Goal: Task Accomplishment & Management: Manage account settings

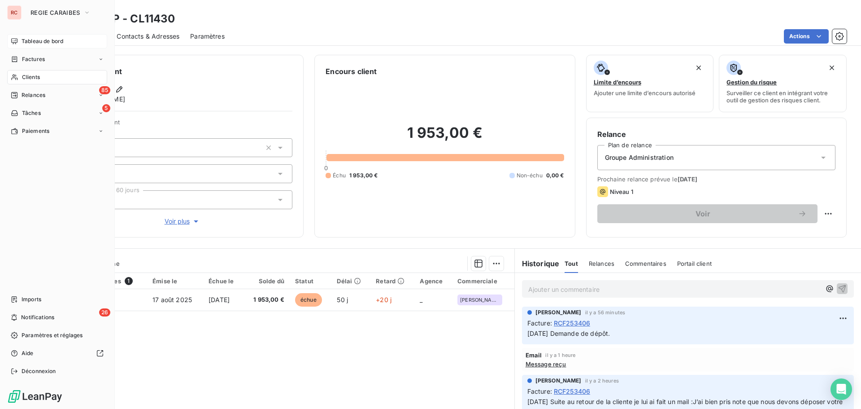
drag, startPoint x: 64, startPoint y: 41, endPoint x: 72, endPoint y: 43, distance: 8.3
click at [72, 43] on div "Tableau de bord" at bounding box center [57, 41] width 100 height 14
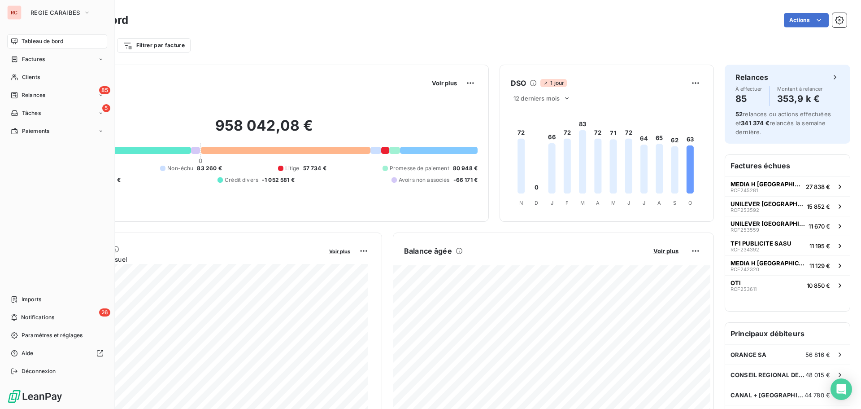
click at [22, 13] on div "RC REGIE CARAIBES" at bounding box center [57, 12] width 100 height 14
click at [43, 15] on span "REGIE CARAIBES" at bounding box center [55, 12] width 49 height 7
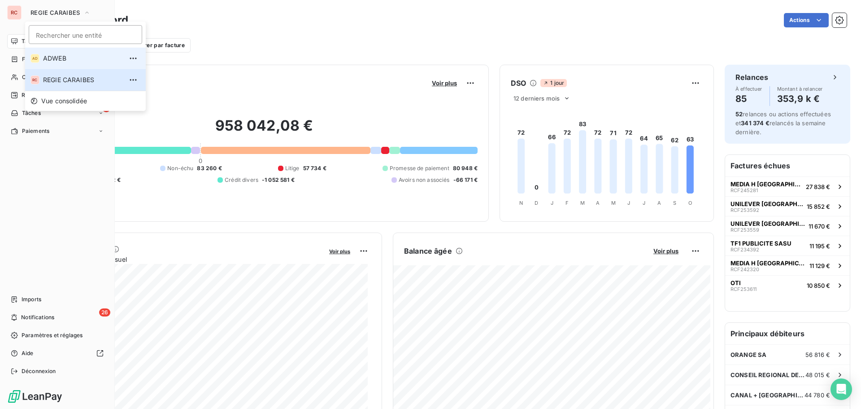
click at [49, 57] on span "ADWEB" at bounding box center [82, 58] width 79 height 9
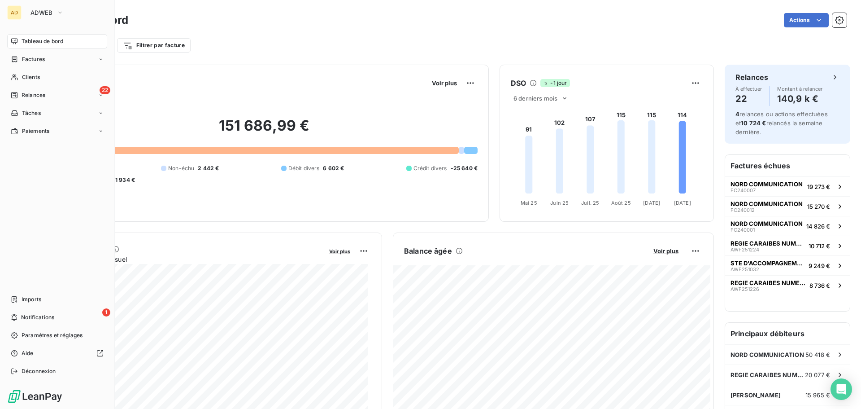
click at [19, 14] on div "AD" at bounding box center [14, 12] width 14 height 14
click at [23, 12] on div "AD ADWEB" at bounding box center [57, 12] width 100 height 14
click at [37, 10] on span "ADWEB" at bounding box center [42, 12] width 22 height 7
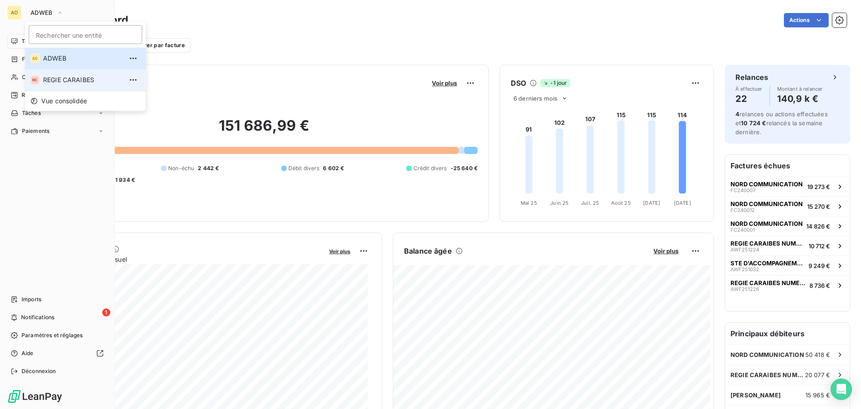
click at [52, 79] on span "REGIE CARAIBES" at bounding box center [82, 79] width 79 height 9
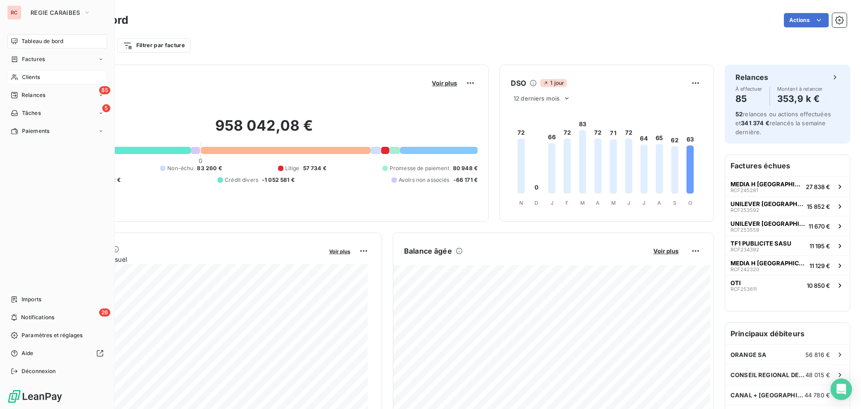
click at [32, 75] on span "Clients" at bounding box center [31, 77] width 18 height 8
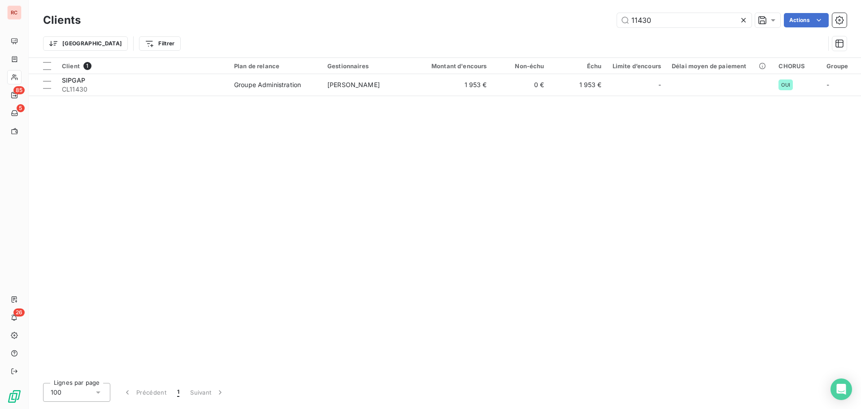
drag, startPoint x: 693, startPoint y: 20, endPoint x: 574, endPoint y: 26, distance: 119.0
click at [574, 26] on div "11430 Actions" at bounding box center [469, 20] width 755 height 14
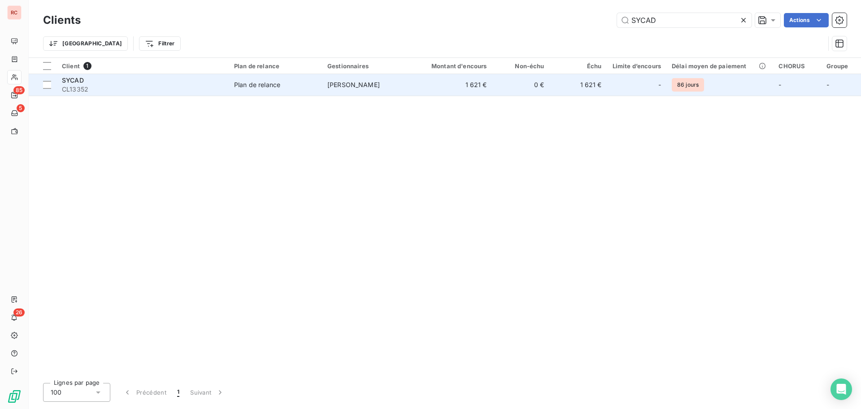
type input "SYCAD"
click at [235, 89] on td "Plan de relance" at bounding box center [275, 85] width 93 height 22
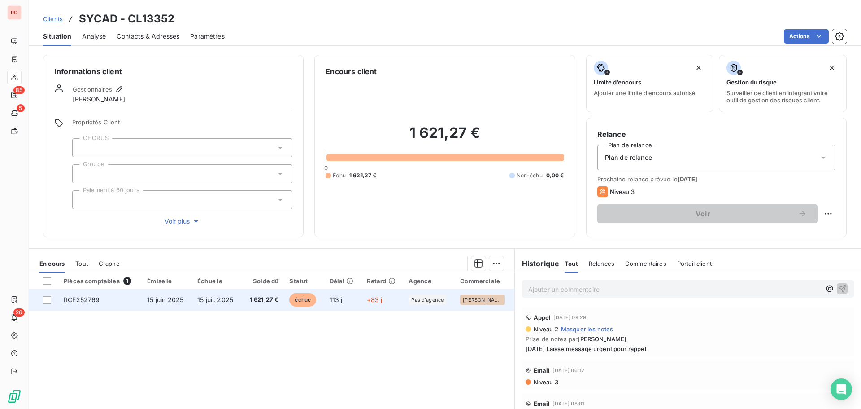
click at [183, 302] on span "15 juin 2025" at bounding box center [165, 300] width 36 height 8
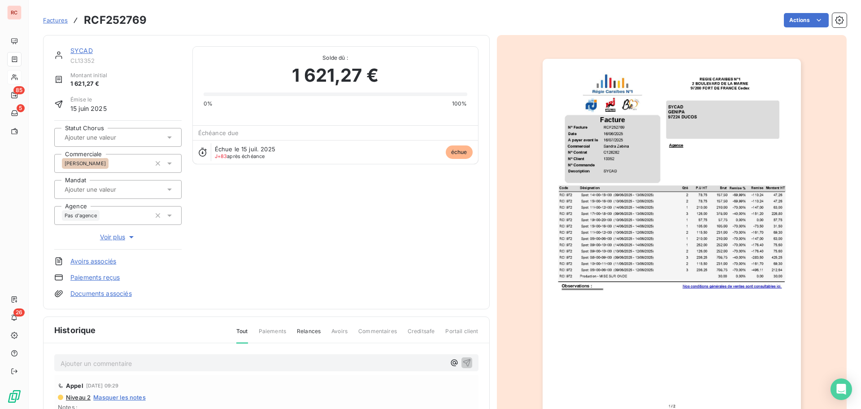
click at [93, 358] on p "Ajouter un commentaire ﻿" at bounding box center [253, 363] width 385 height 11
click at [113, 360] on p "[DATE] L" at bounding box center [253, 363] width 385 height 10
drag, startPoint x: 102, startPoint y: 361, endPoint x: 99, endPoint y: 365, distance: 5.1
click at [99, 365] on p "[DATE] L" at bounding box center [253, 363] width 385 height 10
click at [87, 365] on span "[DATE] L" at bounding box center [74, 362] width 26 height 8
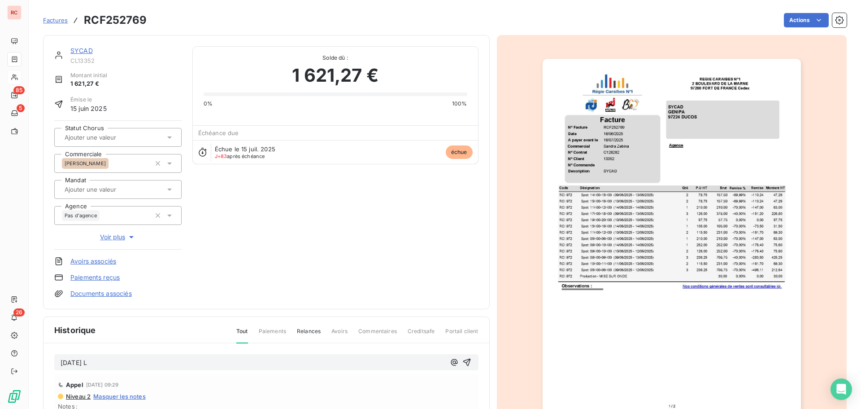
click at [103, 364] on p "[DATE] L" at bounding box center [253, 363] width 385 height 10
click at [297, 367] on p "[DATE] Le client m a rappelé paiement prévue semaine prochine" at bounding box center [253, 363] width 385 height 10
drag, startPoint x: 257, startPoint y: 363, endPoint x: 394, endPoint y: 359, distance: 136.4
click at [394, 359] on p "[DATE] Le client m a rappelé paiement prévue semaine prochine" at bounding box center [253, 363] width 385 height 10
click at [283, 362] on p "[DATE] Le client m a rappelé paiement prévue semaine prochaine" at bounding box center [253, 363] width 385 height 10
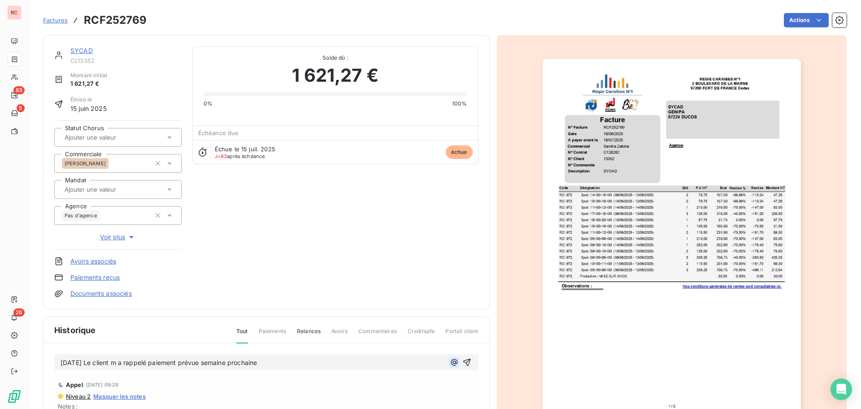
click at [450, 362] on icon "button" at bounding box center [454, 362] width 9 height 9
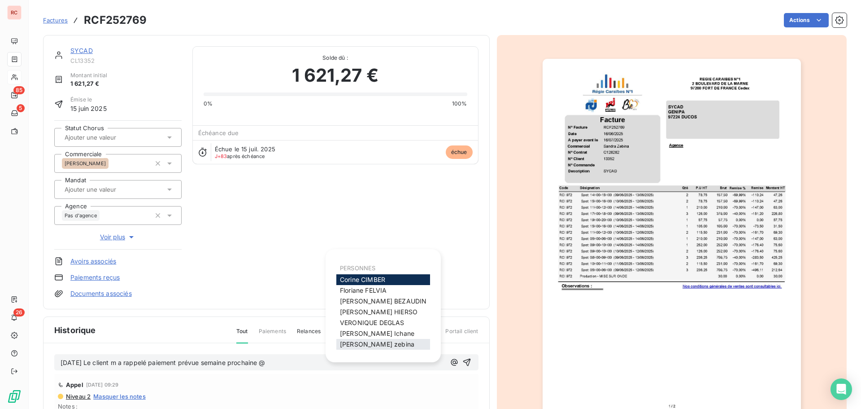
click at [361, 345] on span "[PERSON_NAME]" at bounding box center [377, 344] width 74 height 8
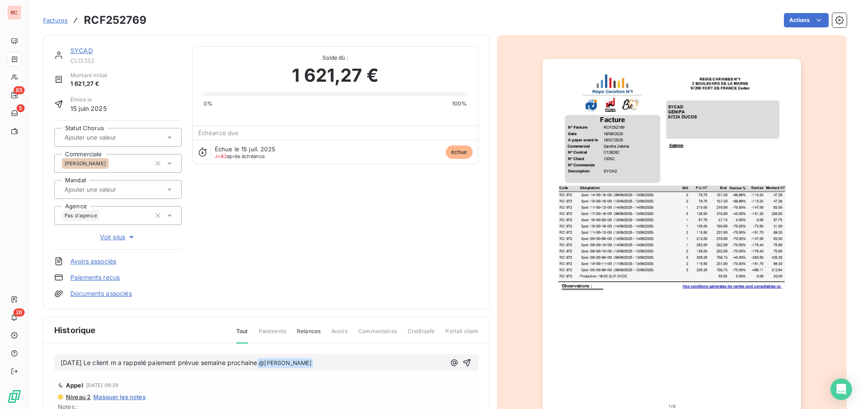
click at [339, 367] on p "[DATE] Le client m a rappelé paiement prévue semaine prochaine @ [PERSON_NAME] …" at bounding box center [253, 363] width 385 height 11
click at [340, 361] on p "[DATE] Le client m a rappelé paiement prévue semaine prochaine @ [PERSON_NAME] …" at bounding box center [253, 363] width 385 height 11
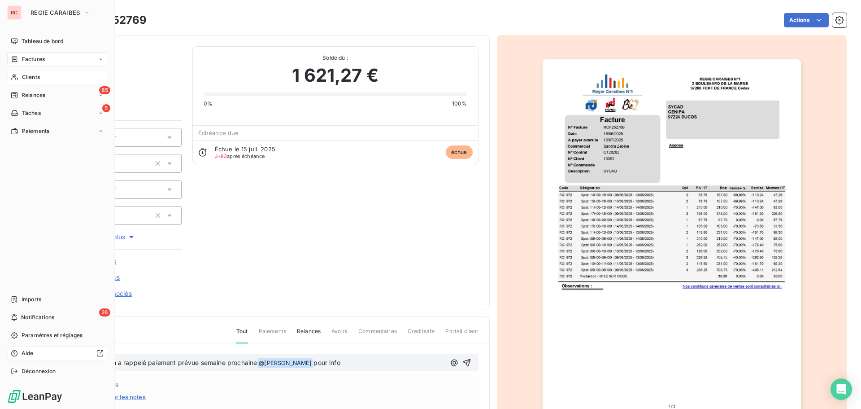
drag, startPoint x: 271, startPoint y: 360, endPoint x: 13, endPoint y: 353, distance: 258.0
click at [13, 353] on div "RC REGIE CARAIBES Tableau de bord Factures Clients 85 Relances 5 Tâches Paiemen…" at bounding box center [430, 204] width 861 height 409
copy span "[DATE] Le client m a rappelé paiement prévue semaine prochaine"
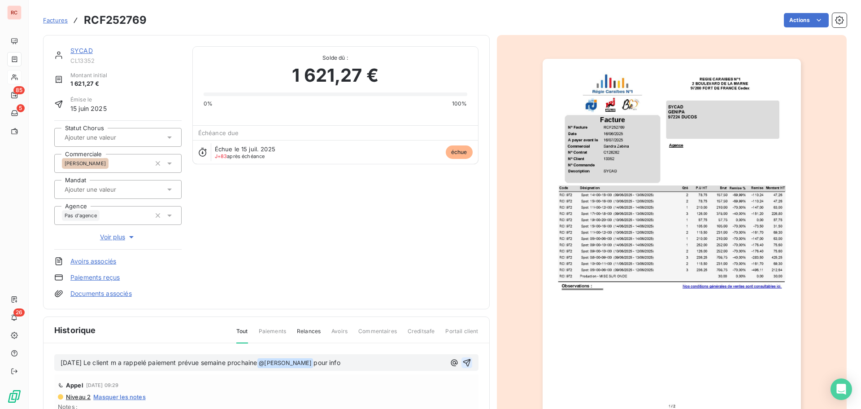
click at [462, 362] on icon "button" at bounding box center [466, 362] width 9 height 9
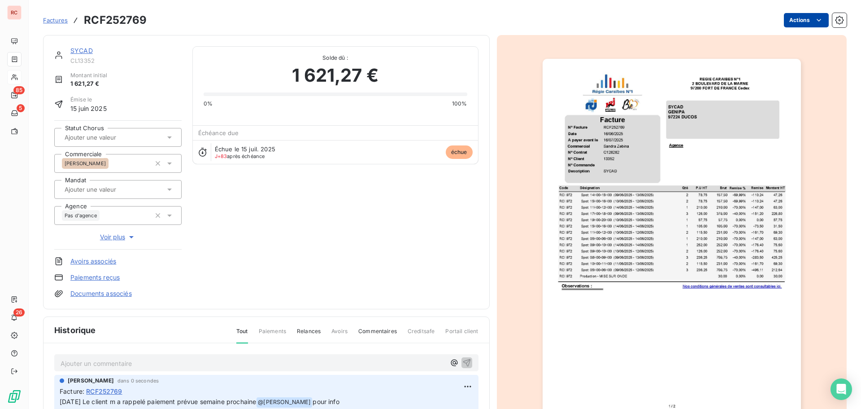
click at [802, 24] on html "RC 85 5 26 Factures RCF252769 Actions SYCAD CL13352 Montant initial 1 621,27 € …" at bounding box center [430, 204] width 861 height 409
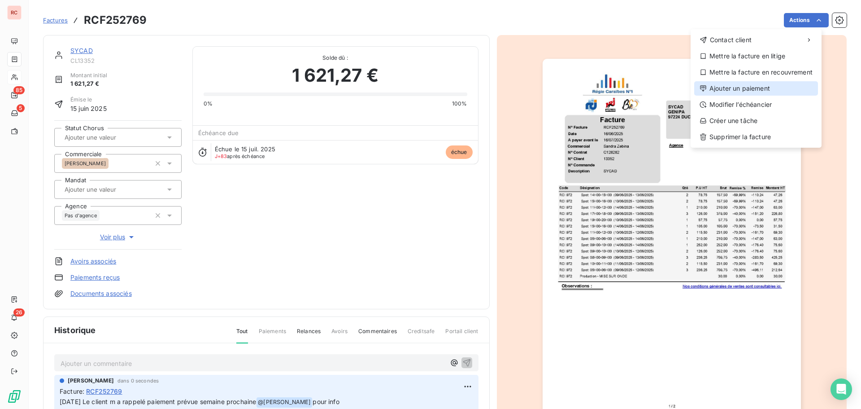
click at [749, 92] on div "Ajouter un paiement" at bounding box center [756, 88] width 124 height 14
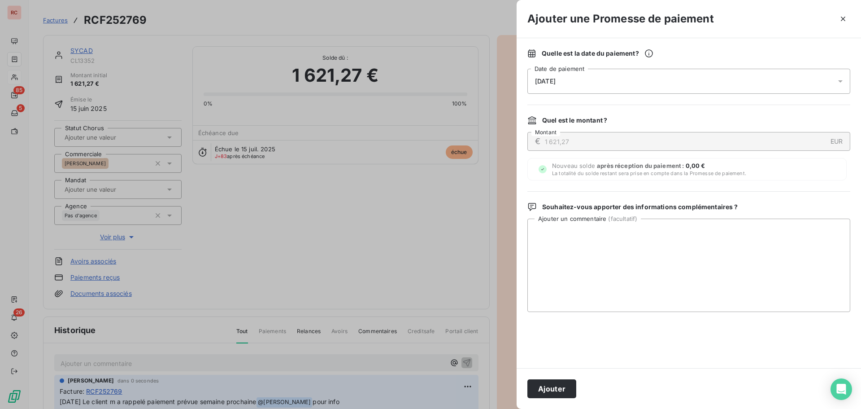
click at [647, 86] on div "[DATE]" at bounding box center [689, 81] width 323 height 25
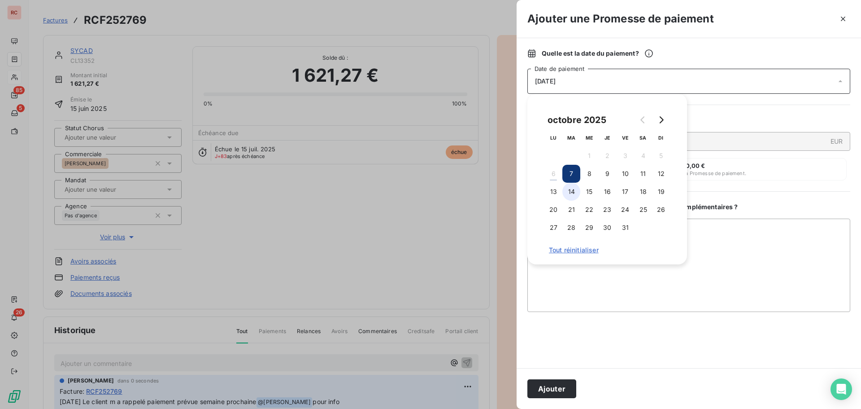
click at [576, 191] on button "14" at bounding box center [572, 192] width 18 height 18
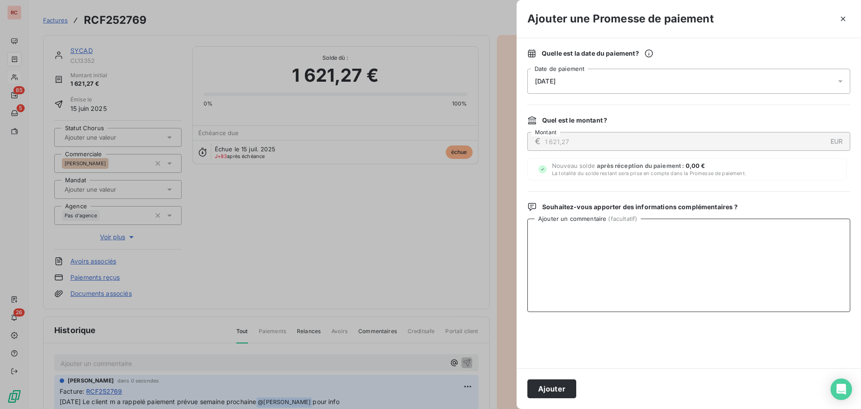
click at [578, 292] on textarea "Ajouter un commentaire ( facultatif )" at bounding box center [689, 264] width 323 height 93
paste textarea "[DATE] Le client m a rappelé paiement prévue semaine prochaine"
type textarea "[DATE] Le client m a rappelé paiement prévue semaine prochaine"
click at [560, 389] on button "Ajouter" at bounding box center [552, 388] width 49 height 19
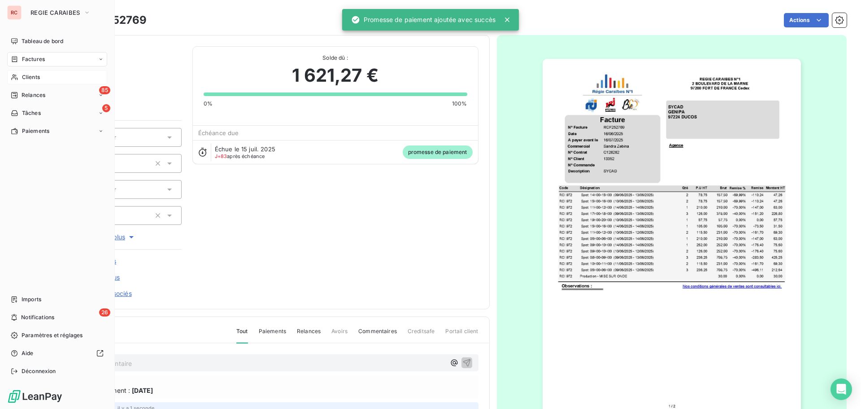
click at [31, 77] on span "Clients" at bounding box center [31, 77] width 18 height 8
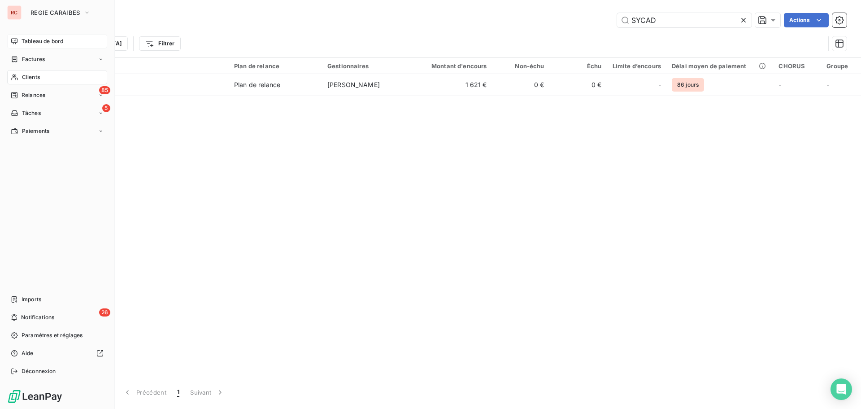
click at [42, 39] on span "Tableau de bord" at bounding box center [43, 41] width 42 height 8
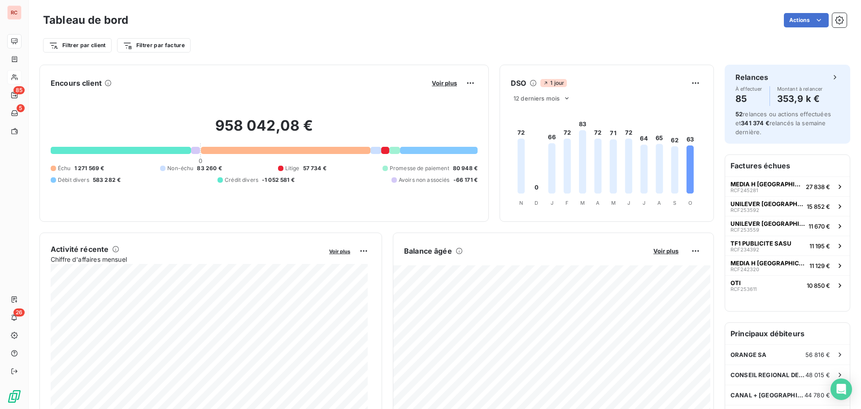
click at [391, 150] on div at bounding box center [394, 150] width 11 height 7
click at [392, 151] on div at bounding box center [394, 150] width 11 height 7
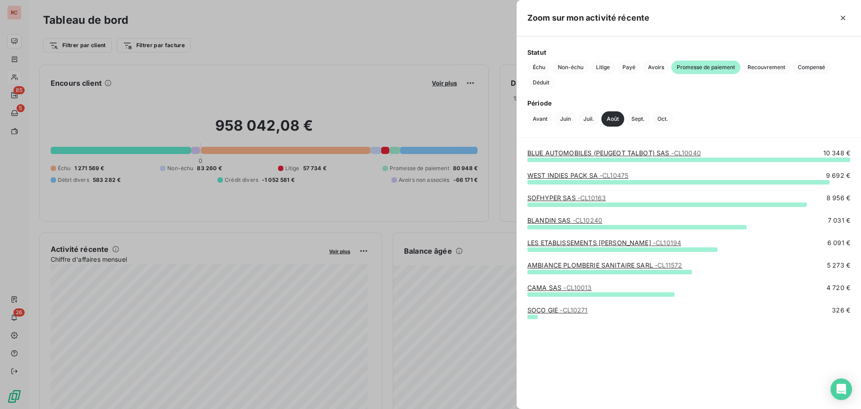
click at [619, 331] on div "SOCO GIE - CL10271 326 €" at bounding box center [689, 327] width 323 height 44
click at [304, 303] on div at bounding box center [430, 204] width 861 height 409
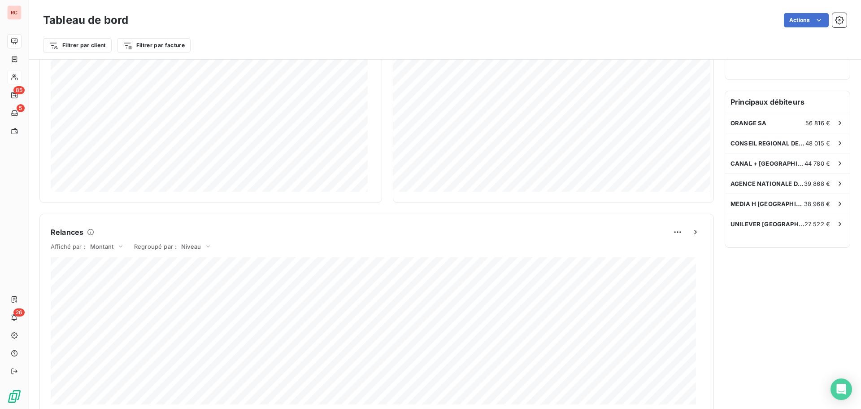
scroll to position [314, 0]
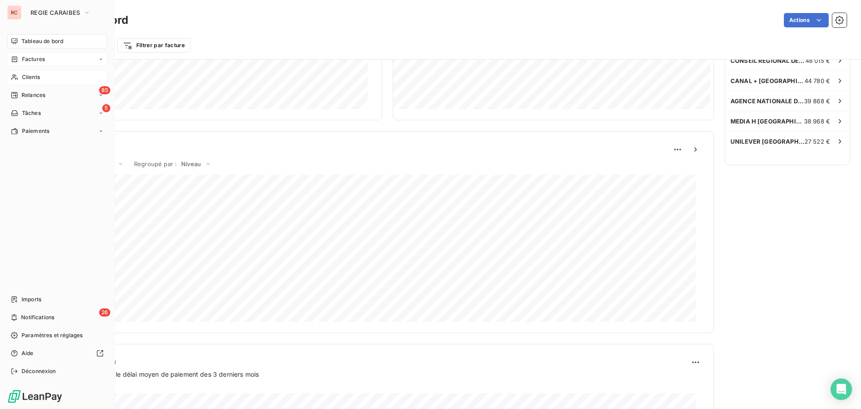
click at [27, 61] on span "Factures" at bounding box center [33, 59] width 23 height 8
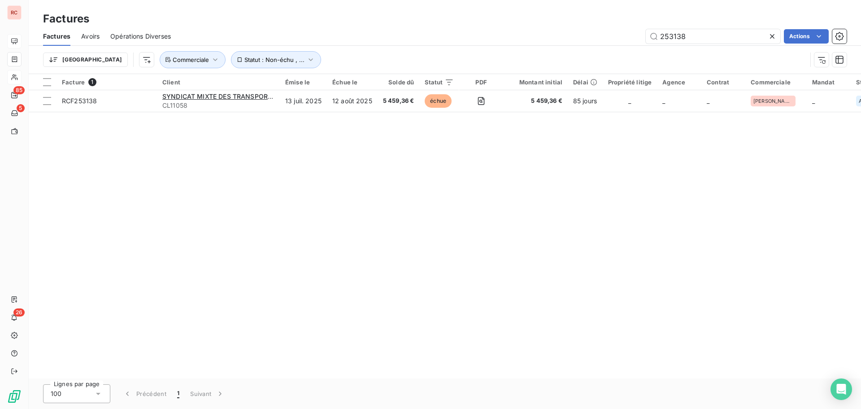
drag, startPoint x: 670, startPoint y: 38, endPoint x: 641, endPoint y: 36, distance: 28.8
click at [641, 36] on div "253138 Actions" at bounding box center [514, 36] width 665 height 14
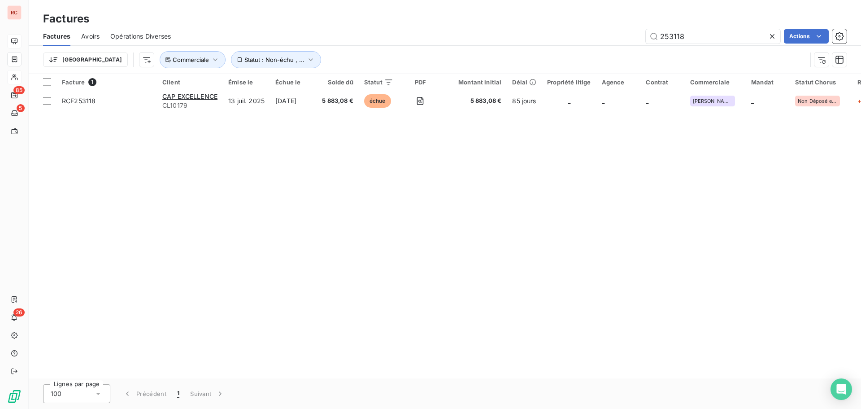
type input "253118"
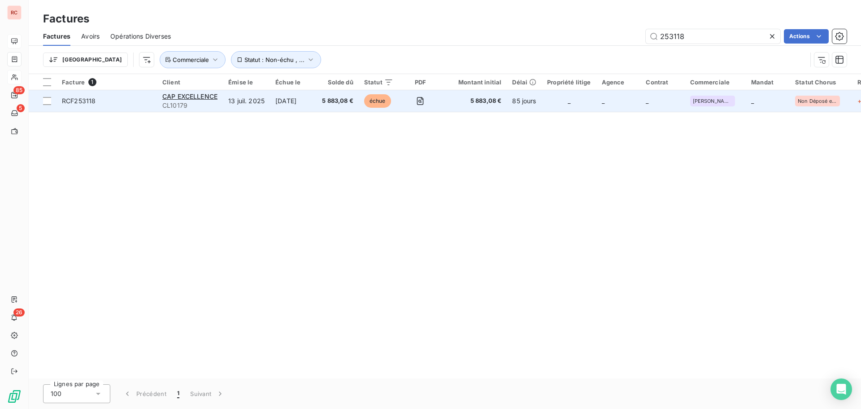
click at [79, 97] on span "RCF253118" at bounding box center [79, 101] width 34 height 8
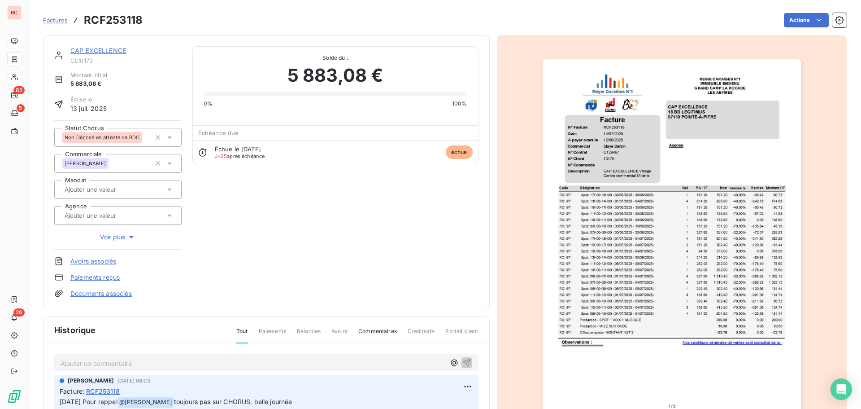
click at [169, 140] on icon at bounding box center [169, 137] width 9 height 9
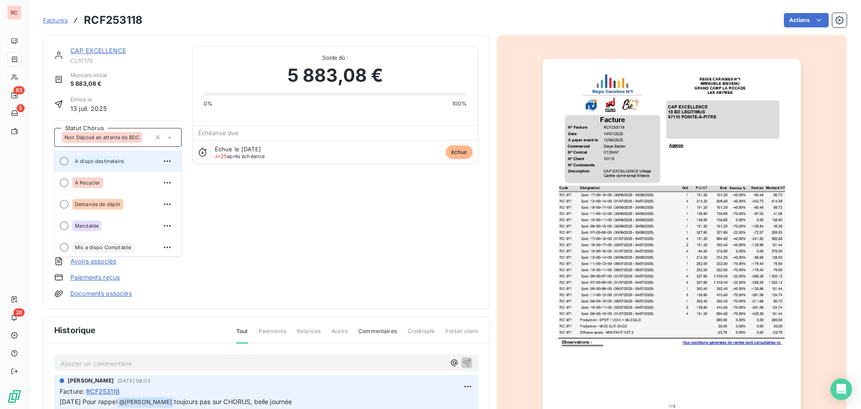
click at [104, 156] on div "A dispo destinataire" at bounding box center [99, 161] width 54 height 11
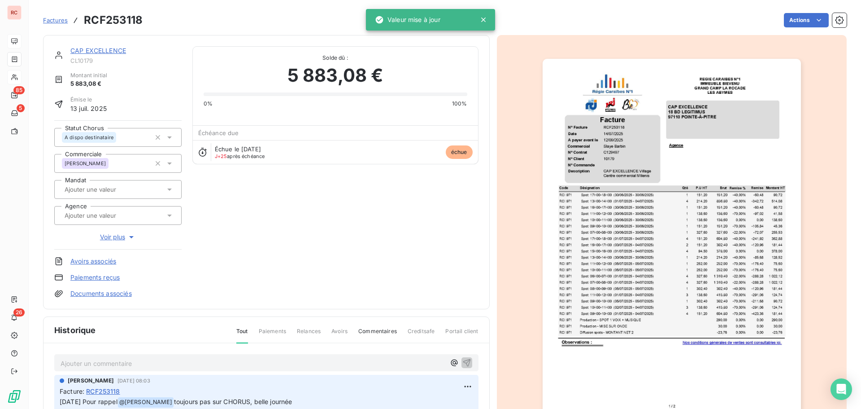
click at [100, 354] on div "Ajouter un commentaire ﻿" at bounding box center [266, 362] width 424 height 17
click at [98, 359] on p "Ajouter un commentaire ﻿" at bounding box center [253, 363] width 385 height 11
click at [86, 364] on p "Ajouter un commentaire ﻿" at bounding box center [253, 363] width 385 height 11
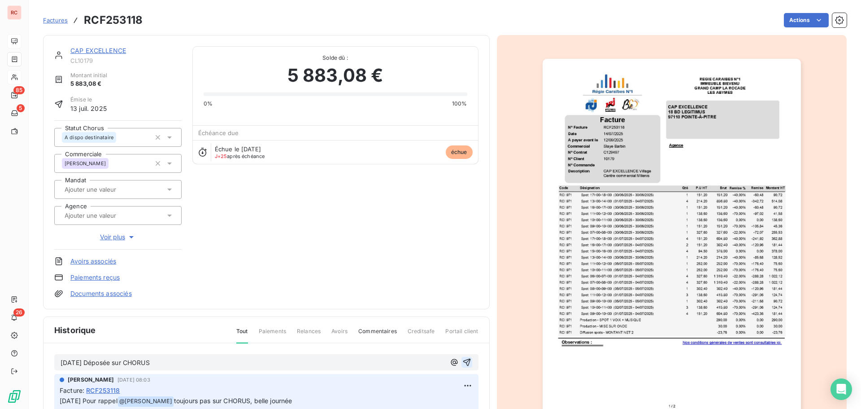
click at [465, 363] on icon "button" at bounding box center [467, 362] width 8 height 8
click at [103, 49] on link "CAP EXCELLENCE" at bounding box center [98, 51] width 56 height 8
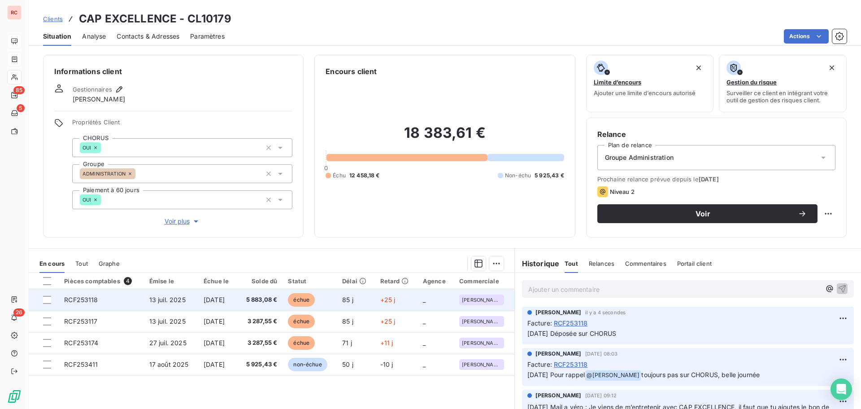
click at [237, 301] on td "[DATE]" at bounding box center [217, 300] width 39 height 22
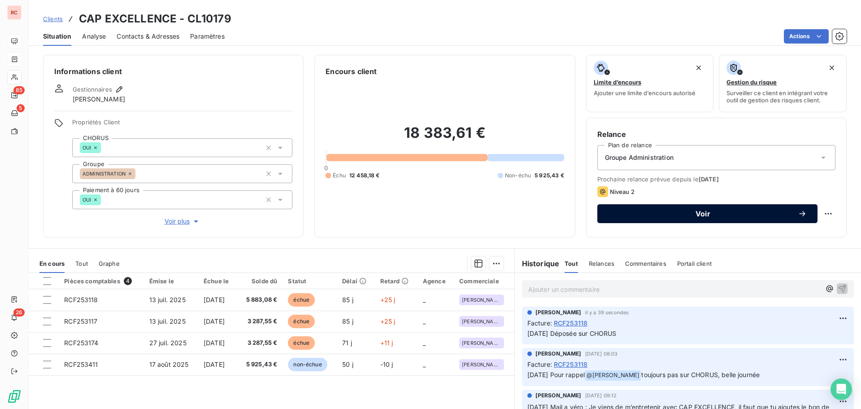
click at [745, 214] on span "Voir" at bounding box center [703, 213] width 190 height 7
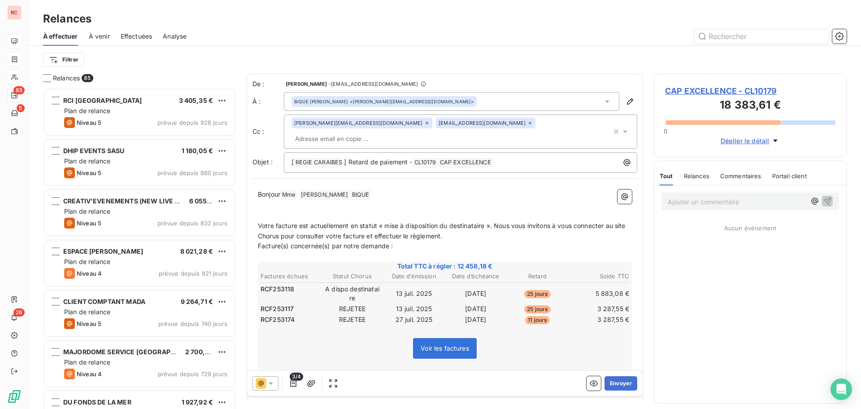
scroll to position [314, 186]
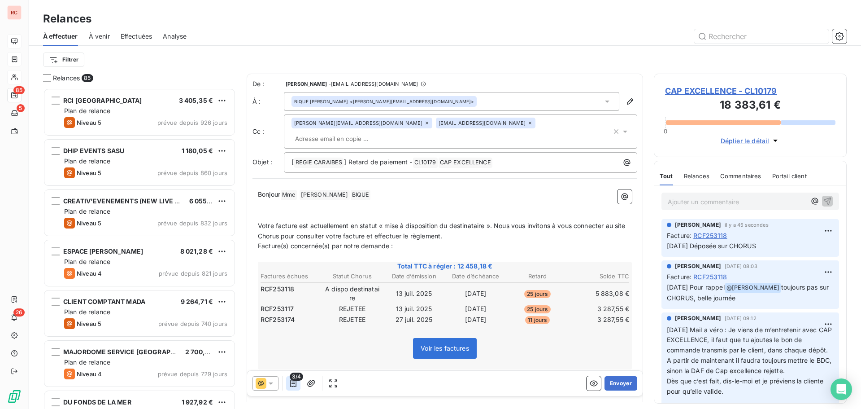
click at [292, 384] on icon "button" at bounding box center [293, 383] width 9 height 9
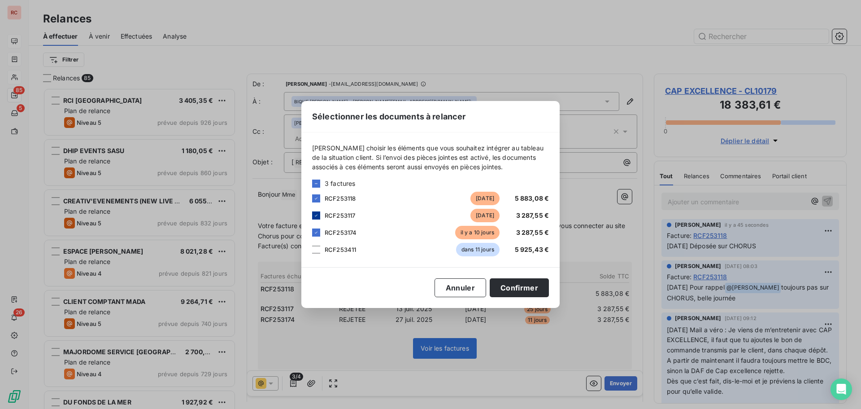
click at [317, 218] on icon at bounding box center [316, 215] width 5 height 5
click at [315, 231] on icon at bounding box center [316, 232] width 5 height 5
click at [316, 218] on div at bounding box center [316, 215] width 8 height 8
click at [319, 231] on div at bounding box center [316, 232] width 8 height 8
click at [462, 277] on div "Sélectionner les documents à relancer [PERSON_NAME] choisir les éléments que vo…" at bounding box center [430, 204] width 258 height 207
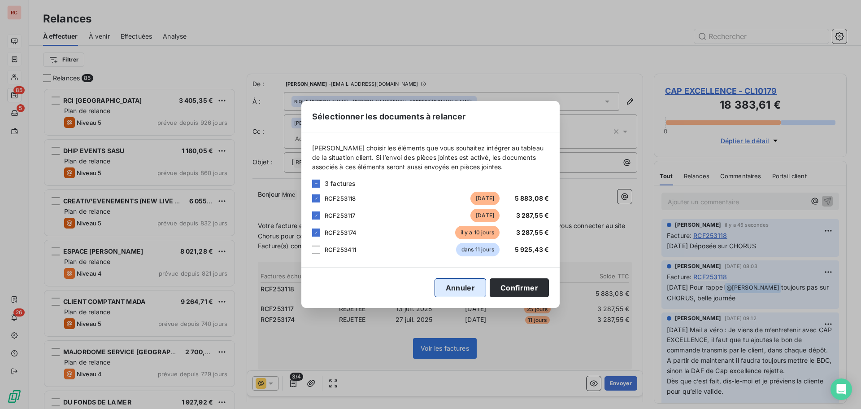
click at [467, 288] on button "Annuler" at bounding box center [461, 287] width 52 height 19
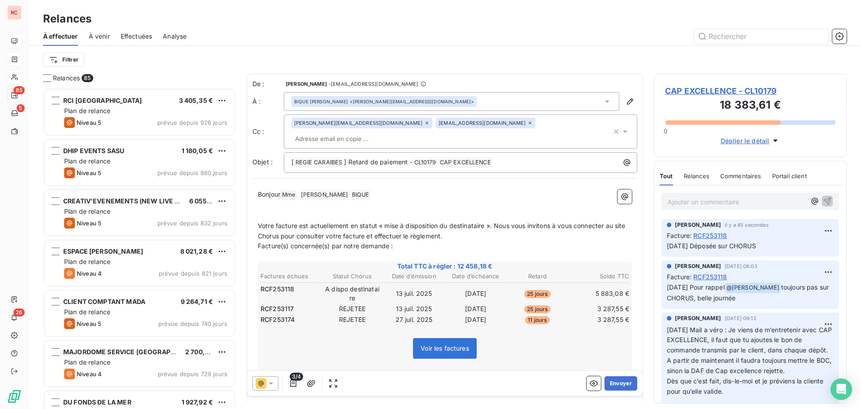
click at [271, 382] on icon at bounding box center [271, 383] width 4 height 2
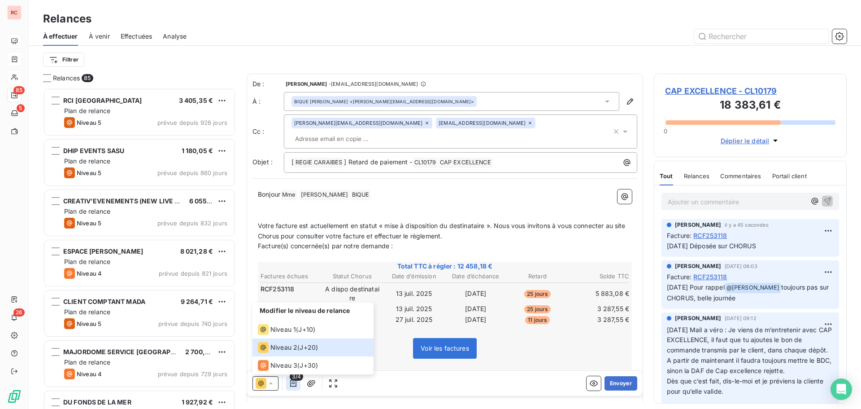
click at [291, 384] on icon "button" at bounding box center [293, 382] width 6 height 7
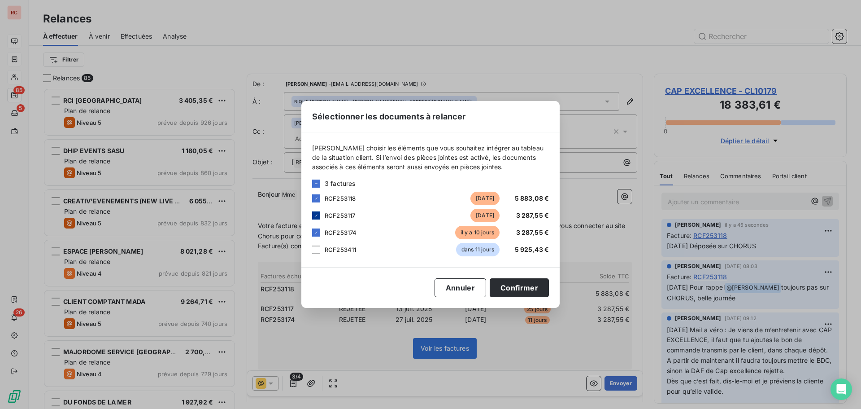
click at [315, 214] on icon at bounding box center [316, 215] width 5 height 5
click at [315, 227] on div "RCF253174 [DATE] 3 287,55 €" at bounding box center [430, 232] width 237 height 13
click at [317, 231] on icon at bounding box center [316, 232] width 5 height 5
click at [514, 289] on button "Confirmer" at bounding box center [519, 287] width 59 height 19
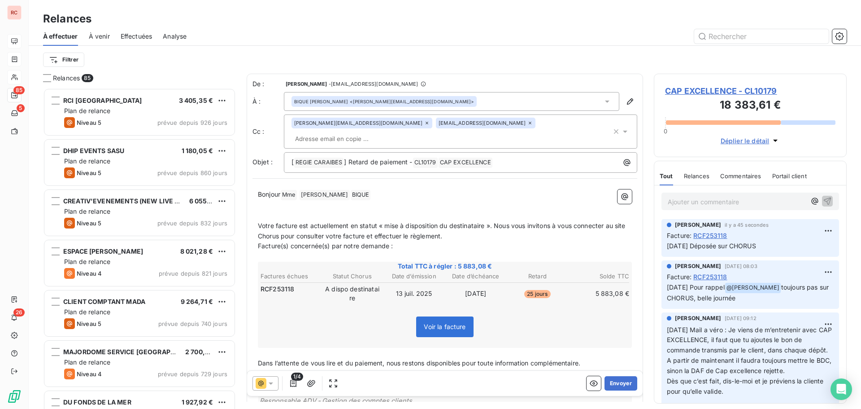
click at [274, 382] on icon at bounding box center [270, 383] width 9 height 9
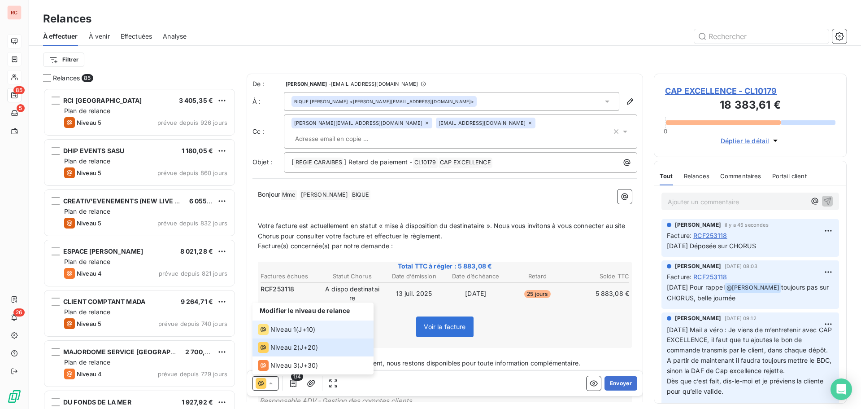
click at [291, 328] on span "Niveau 1" at bounding box center [283, 329] width 26 height 9
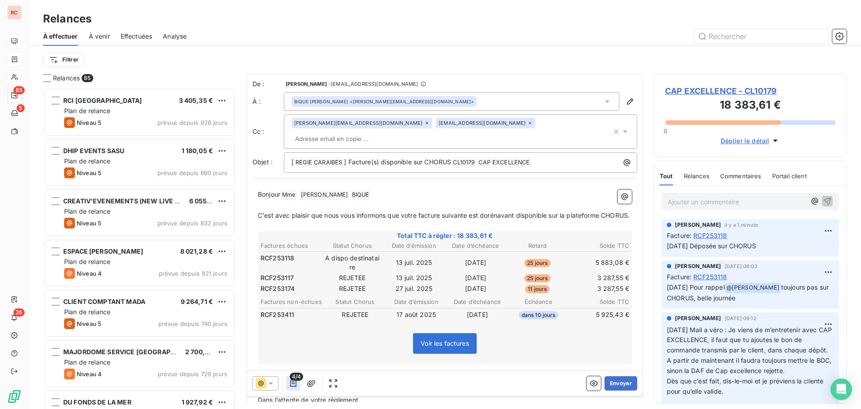
click at [296, 384] on icon "button" at bounding box center [293, 383] width 9 height 9
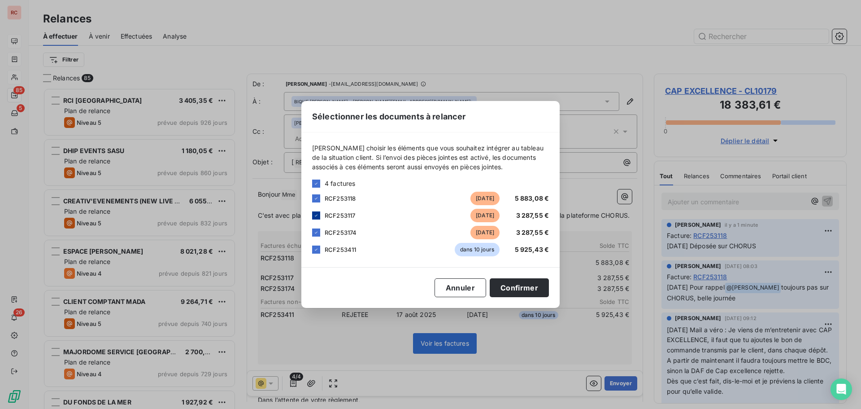
click at [315, 214] on icon at bounding box center [316, 215] width 5 height 5
click at [318, 228] on div at bounding box center [316, 232] width 8 height 8
click at [315, 248] on icon at bounding box center [316, 249] width 5 height 5
click at [518, 292] on button "Confirmer" at bounding box center [519, 287] width 59 height 19
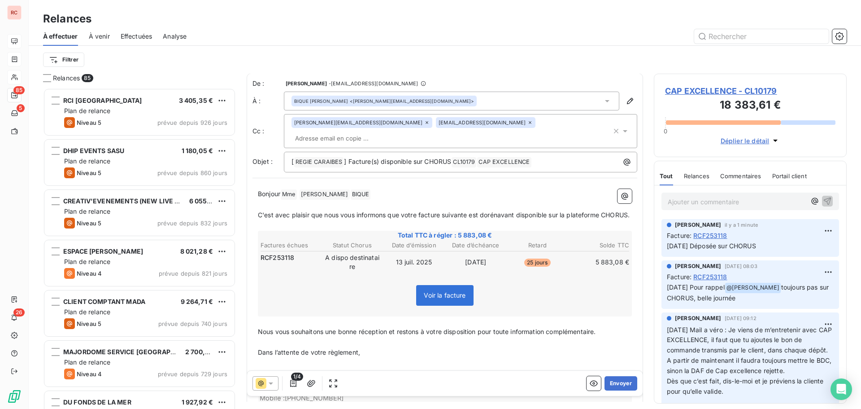
scroll to position [0, 0]
click at [617, 383] on button "Envoyer" at bounding box center [621, 383] width 33 height 14
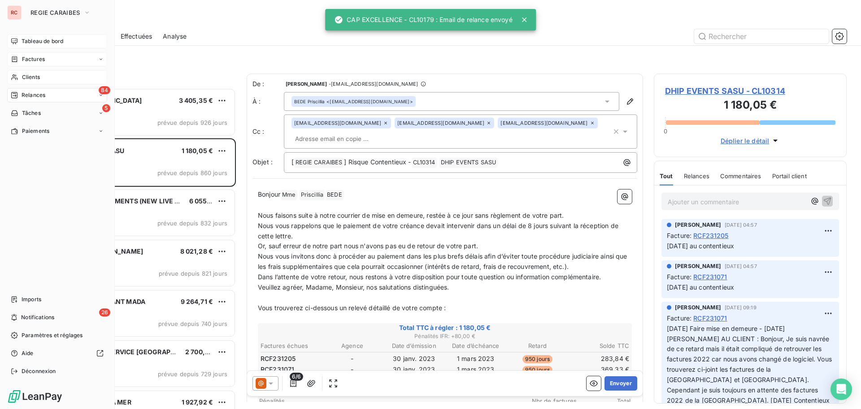
drag, startPoint x: 28, startPoint y: 59, endPoint x: 33, endPoint y: 55, distance: 5.7
click at [23, 60] on span "Factures" at bounding box center [33, 59] width 23 height 8
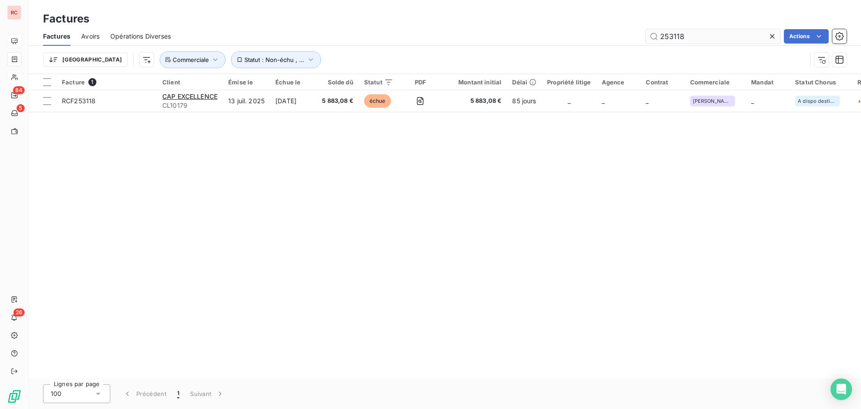
drag, startPoint x: 698, startPoint y: 41, endPoint x: 669, endPoint y: 40, distance: 28.7
click at [669, 40] on input "253118" at bounding box center [713, 36] width 135 height 14
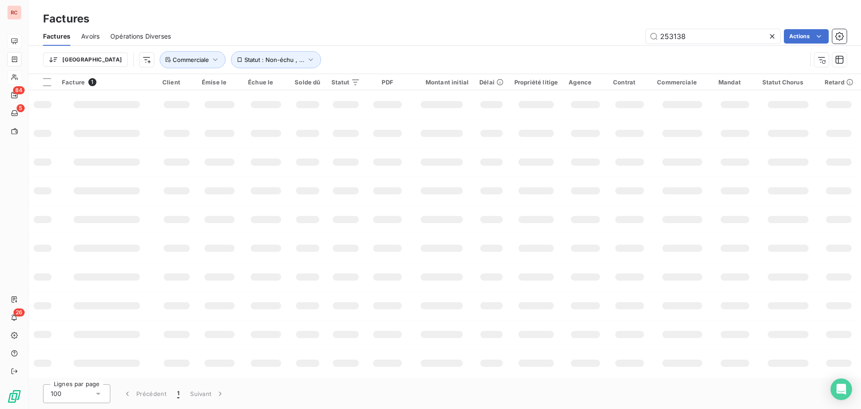
type input "253138"
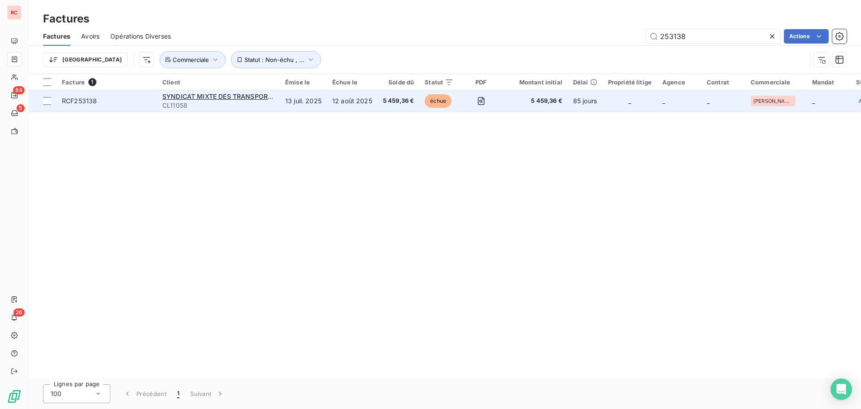
click at [283, 100] on td "13 juil. 2025" at bounding box center [303, 101] width 47 height 22
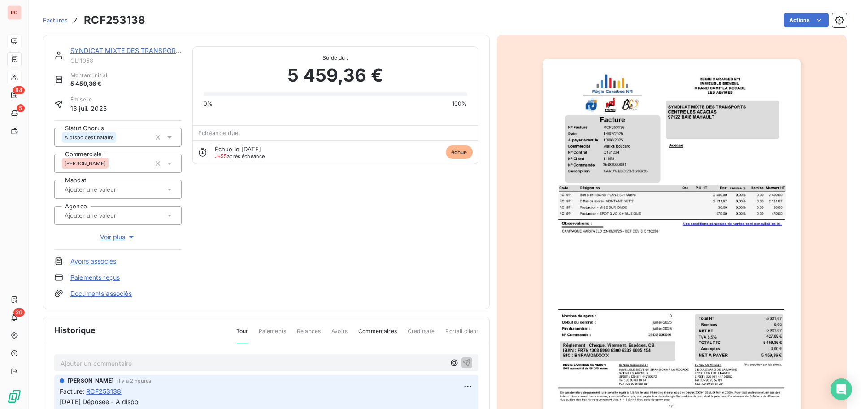
click at [125, 50] on link "SYNDICAT MIXTE DES TRANSPORTS" at bounding box center [126, 51] width 113 height 8
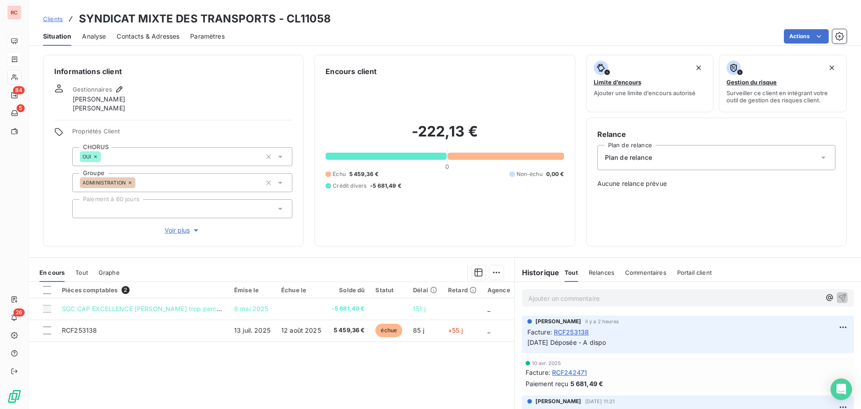
click at [58, 16] on span "Clients" at bounding box center [53, 18] width 20 height 7
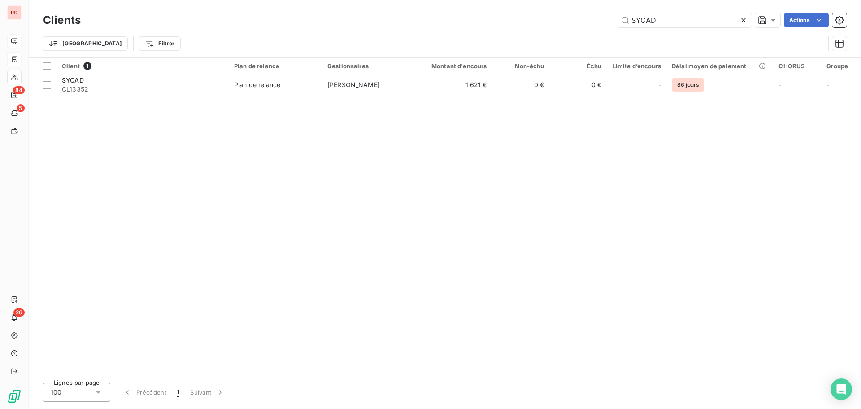
drag, startPoint x: 668, startPoint y: 24, endPoint x: 586, endPoint y: 22, distance: 82.1
click at [586, 22] on div "SYCAD Actions" at bounding box center [469, 20] width 755 height 14
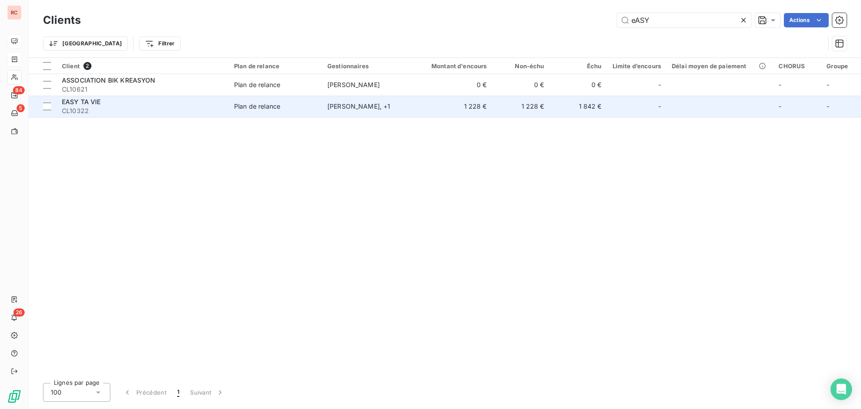
type input "eASY"
click at [386, 115] on td "[PERSON_NAME] , + 1" at bounding box center [368, 107] width 93 height 22
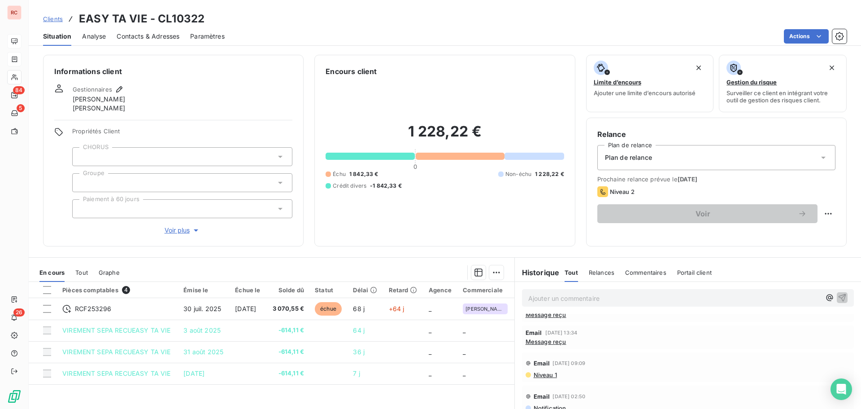
scroll to position [152, 0]
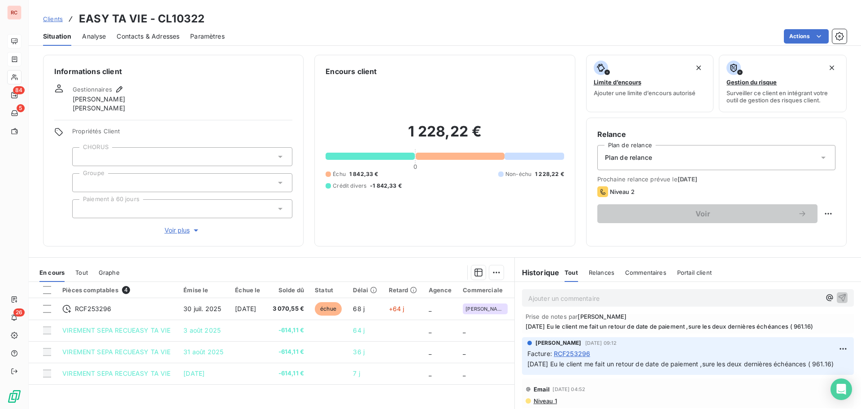
click at [552, 297] on p "Ajouter un commentaire ﻿" at bounding box center [674, 297] width 292 height 11
click at [838, 297] on icon "button" at bounding box center [842, 296] width 9 height 9
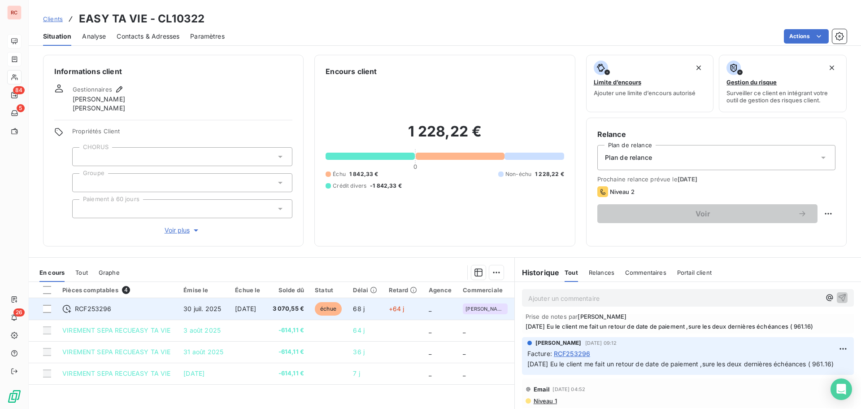
click at [193, 310] on span "30 juil. 2025" at bounding box center [202, 309] width 38 height 8
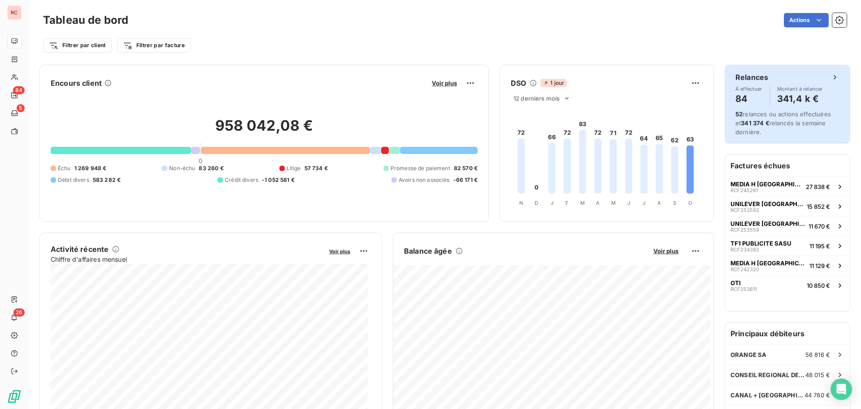
click at [777, 100] on h4 "341,4 k €" at bounding box center [800, 99] width 46 height 14
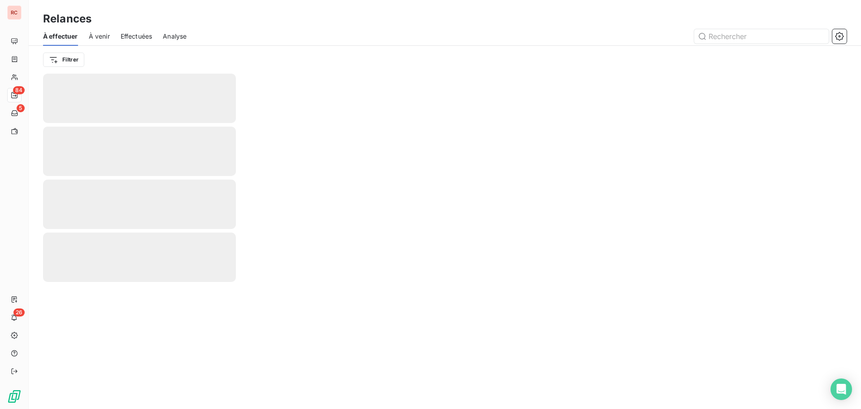
click at [779, 96] on div at bounding box center [445, 241] width 833 height 335
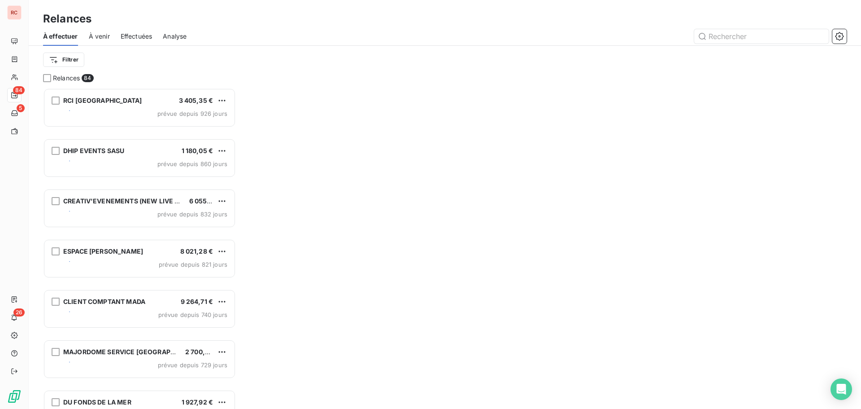
scroll to position [314, 186]
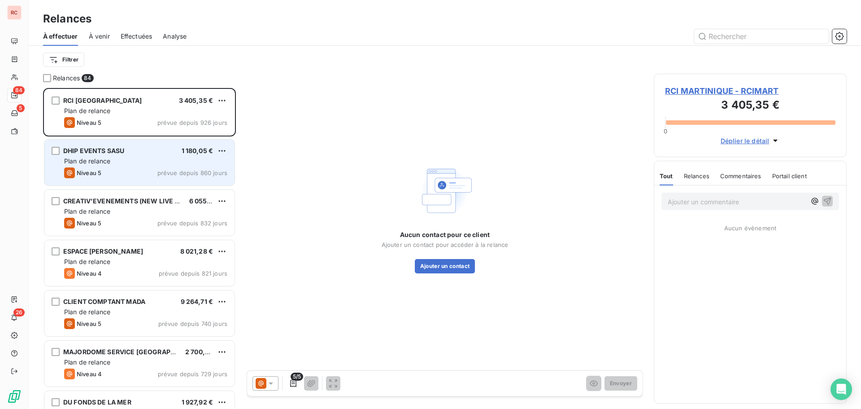
click at [172, 160] on div "Plan de relance" at bounding box center [145, 161] width 163 height 9
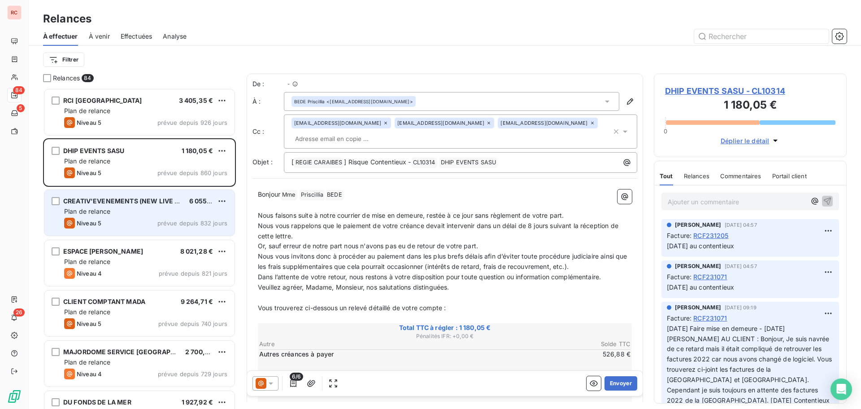
click at [157, 214] on div "Plan de relance" at bounding box center [145, 211] width 163 height 9
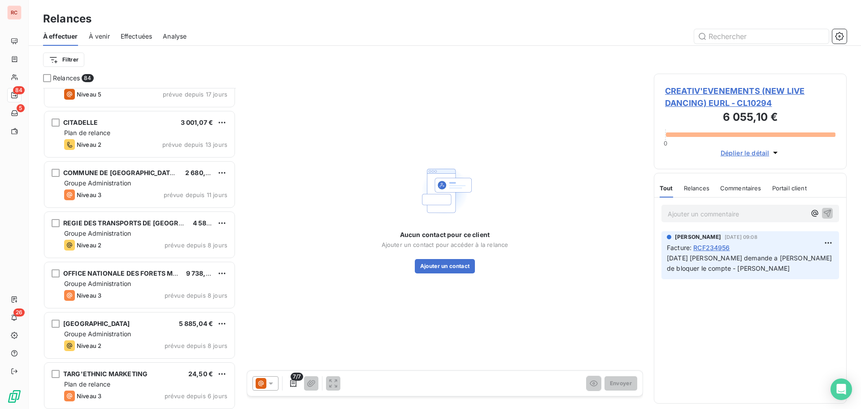
scroll to position [2602, 0]
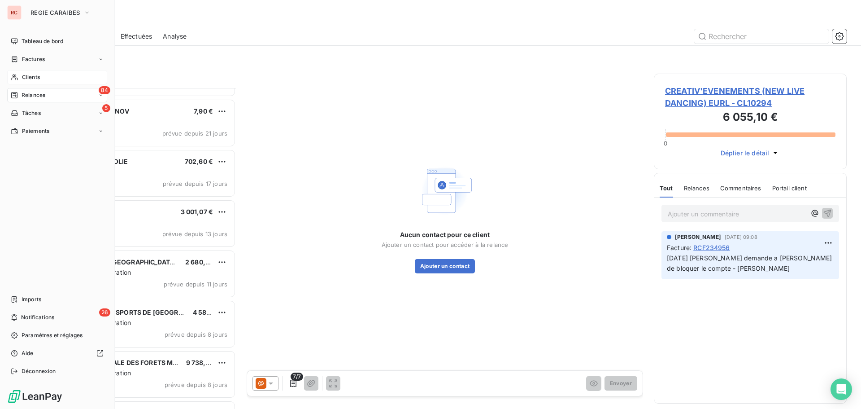
click at [30, 74] on span "Clients" at bounding box center [31, 77] width 18 height 8
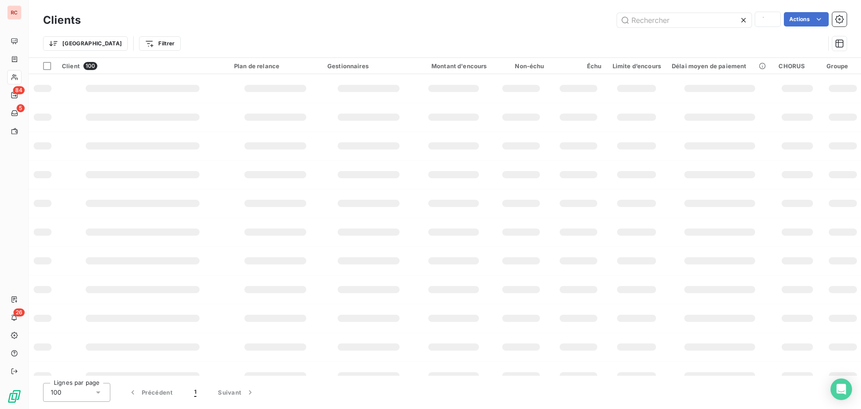
click at [706, 36] on div "Trier Filtrer" at bounding box center [434, 43] width 782 height 17
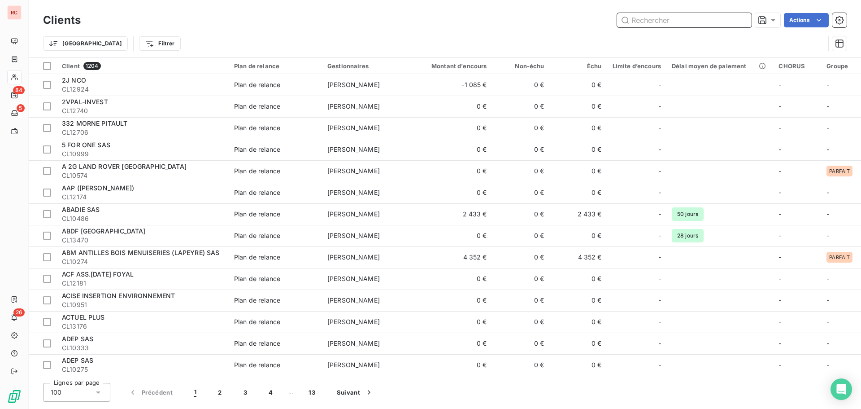
paste input "Vito La boucan"
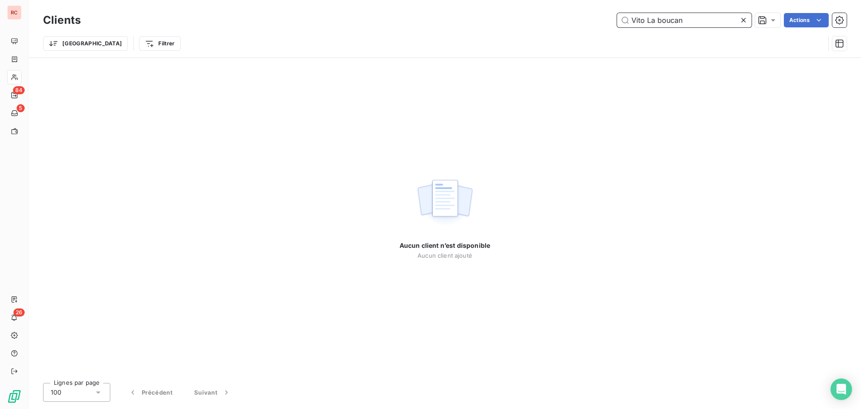
drag, startPoint x: 699, startPoint y: 19, endPoint x: 645, endPoint y: 21, distance: 53.9
click at [645, 21] on input "Vito La boucan" at bounding box center [684, 20] width 135 height 14
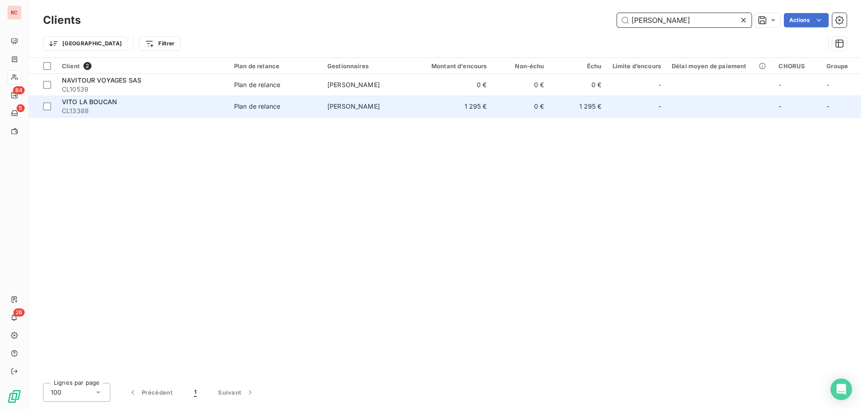
type input "Vito"
click at [194, 100] on div "VITO LA BOUCAN" at bounding box center [142, 101] width 161 height 9
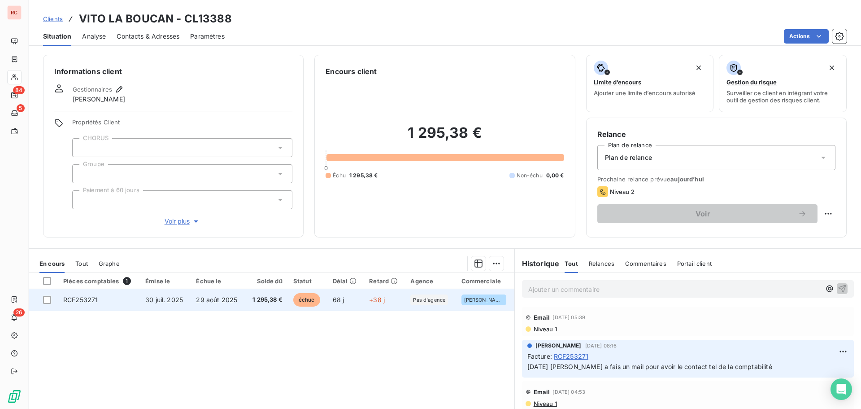
click at [118, 301] on td "RCF253271" at bounding box center [99, 300] width 82 height 22
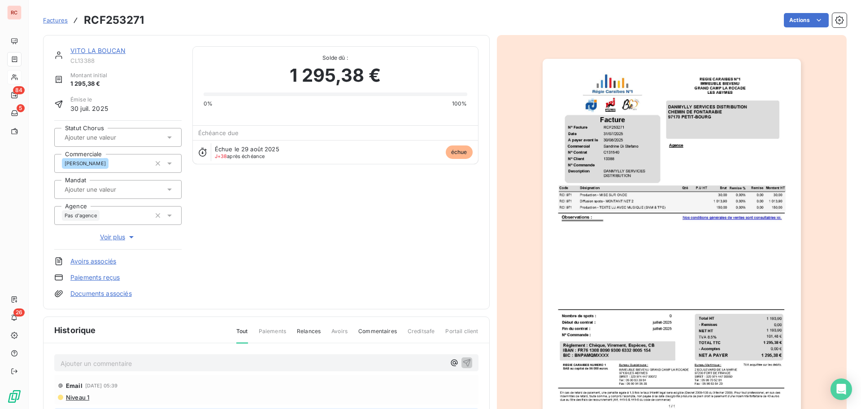
click at [68, 358] on div "Ajouter un commentaire ﻿" at bounding box center [253, 363] width 385 height 12
click at [67, 365] on p "Ajouter un commentaire ﻿" at bounding box center [253, 363] width 385 height 11
click at [462, 362] on icon "button" at bounding box center [466, 362] width 9 height 9
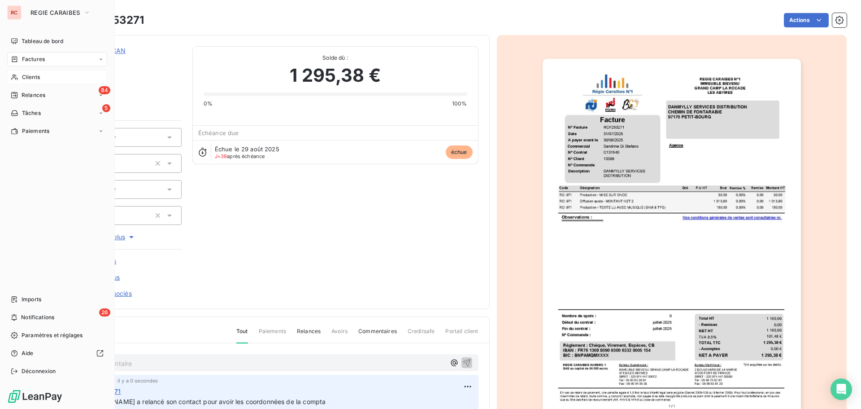
click at [36, 76] on span "Clients" at bounding box center [31, 77] width 18 height 8
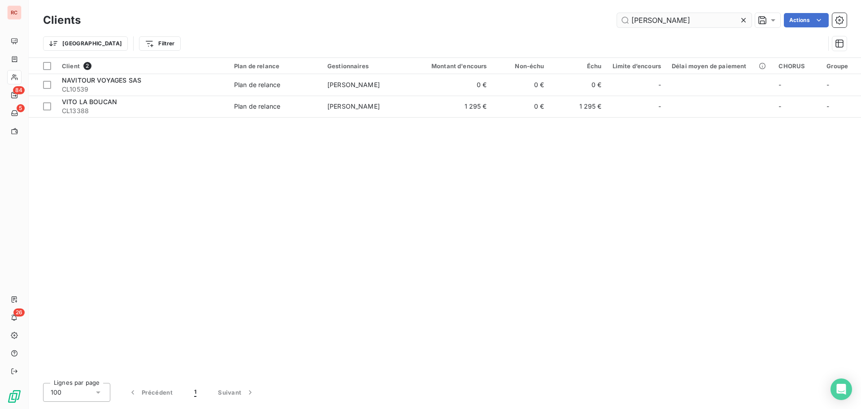
drag, startPoint x: 654, startPoint y: 19, endPoint x: 621, endPoint y: 22, distance: 33.3
click at [621, 22] on input "Vito" at bounding box center [684, 20] width 135 height 14
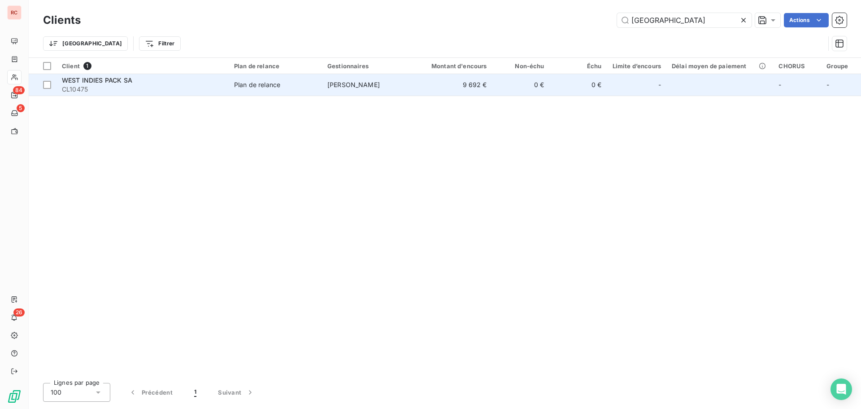
type input "WEST INDIES"
click at [305, 79] on td "Plan de relance" at bounding box center [275, 85] width 93 height 22
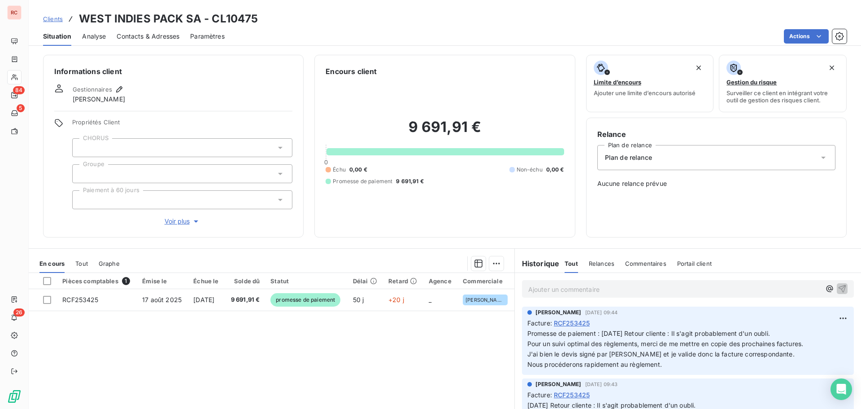
click at [148, 36] on span "Contacts & Adresses" at bounding box center [148, 36] width 63 height 9
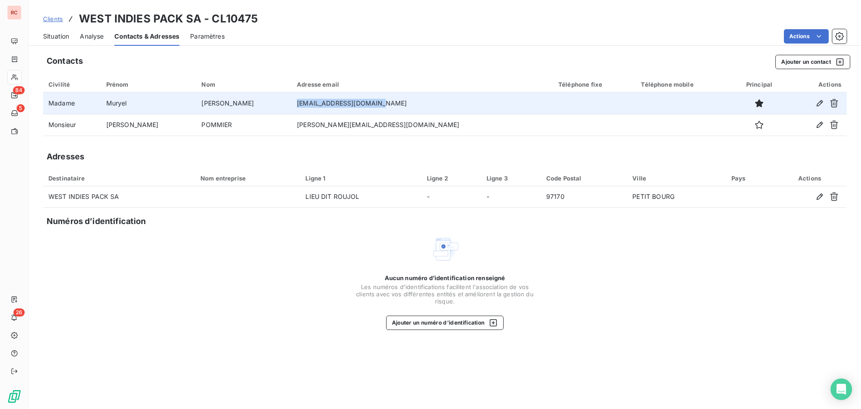
drag, startPoint x: 372, startPoint y: 105, endPoint x: 290, endPoint y: 109, distance: 82.7
click at [292, 109] on td "mgolding@phptrading.com" at bounding box center [423, 103] width 262 height 22
copy td "mgolding@phptrading.com"
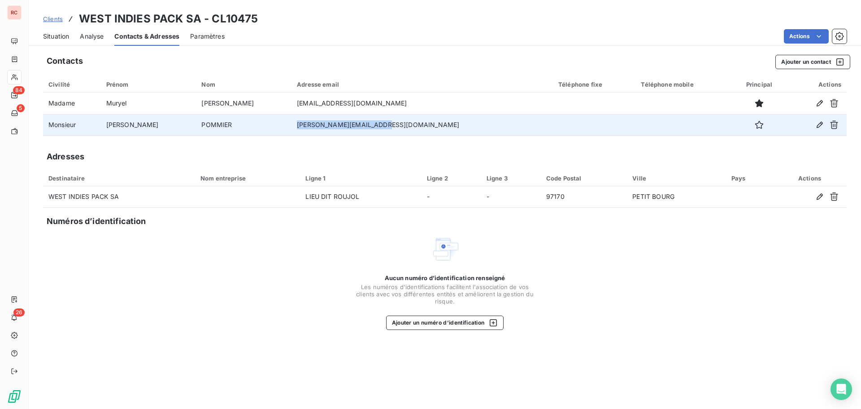
drag, startPoint x: 378, startPoint y: 118, endPoint x: 281, endPoint y: 131, distance: 97.2
click at [281, 131] on tr "Monsieur Emmanuel POMMIER e.pommier@phptrading.com" at bounding box center [445, 125] width 804 height 22
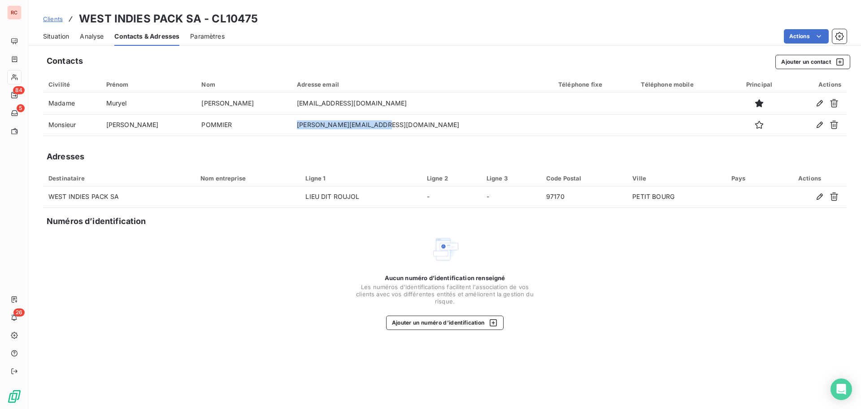
copy tr "e.pommier@phptrading.com"
click at [66, 38] on span "Situation" at bounding box center [56, 36] width 26 height 9
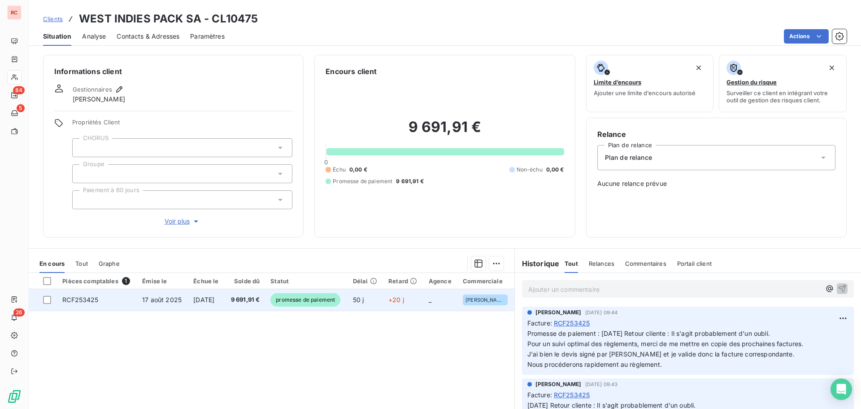
click at [241, 299] on span "9 691,91 €" at bounding box center [245, 299] width 30 height 9
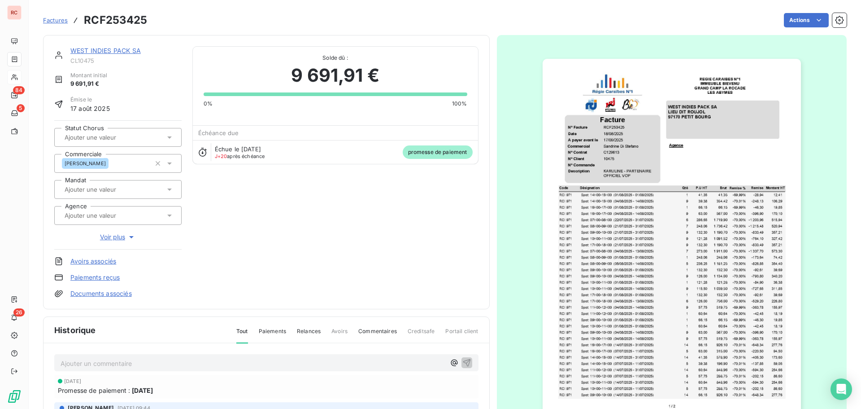
click at [126, 53] on link "WEST INDIES PACK SA" at bounding box center [105, 51] width 70 height 8
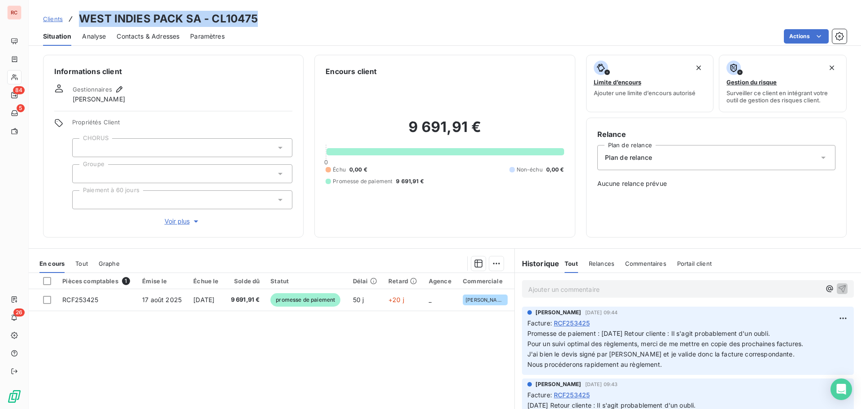
drag, startPoint x: 257, startPoint y: 22, endPoint x: 78, endPoint y: 18, distance: 179.0
click at [78, 18] on div "Clients WEST INDIES PACK SA - CL10475" at bounding box center [445, 19] width 833 height 16
copy h3 "WEST INDIES PACK SA - CL10475"
click at [166, 36] on span "Contacts & Adresses" at bounding box center [148, 36] width 63 height 9
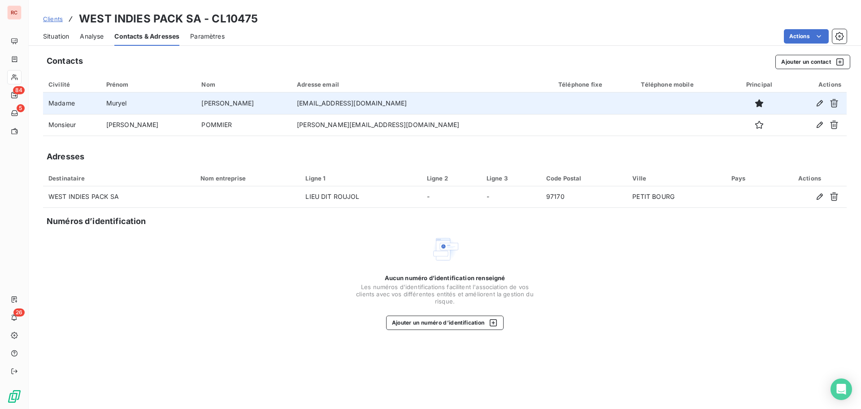
click at [366, 108] on td "mgolding@phptrading.com" at bounding box center [423, 103] width 262 height 22
click at [820, 104] on icon "button" at bounding box center [820, 103] width 6 height 6
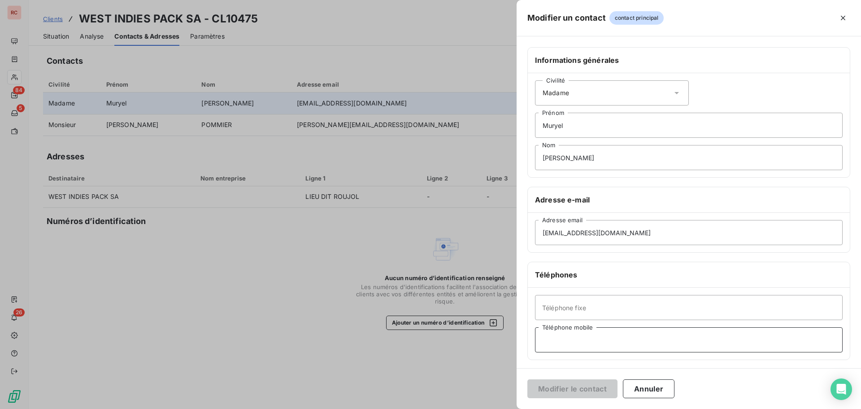
click at [549, 347] on input "Téléphone mobile" at bounding box center [689, 339] width 308 height 25
click at [564, 341] on input "+590 v690" at bounding box center [689, 339] width 308 height 25
click at [604, 343] on input "+590 690" at bounding box center [689, 339] width 308 height 25
type input "+590 690 35 97 66"
click at [567, 306] on input "Téléphone fixe" at bounding box center [689, 307] width 308 height 25
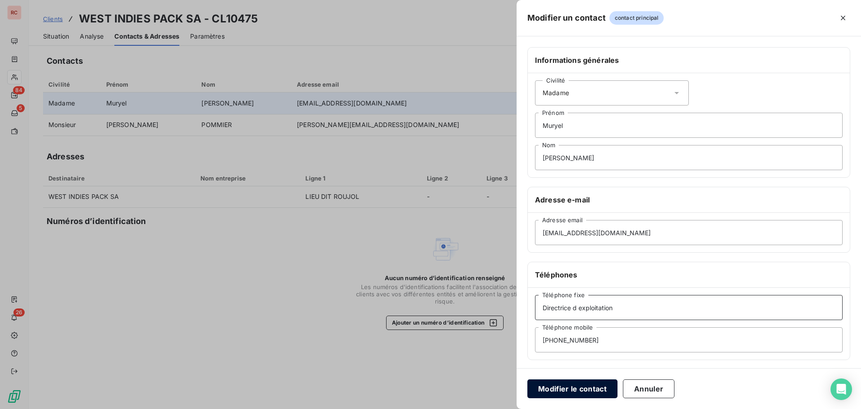
type input "Directrice d exploitation"
click at [582, 390] on button "Modifier le contact" at bounding box center [573, 388] width 90 height 19
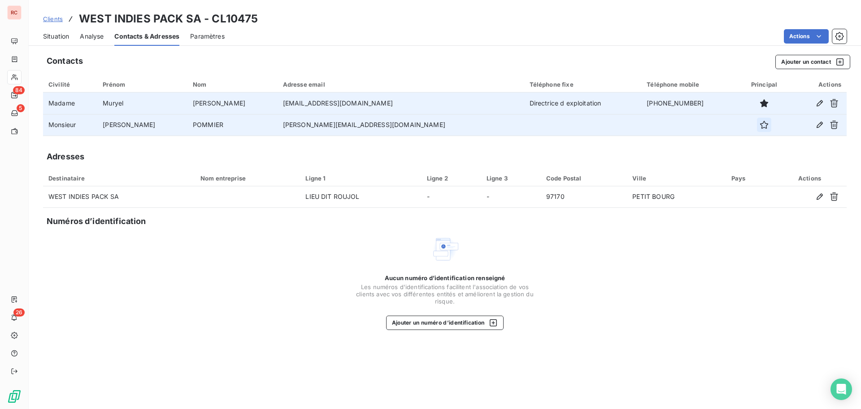
click at [760, 123] on icon "button" at bounding box center [764, 124] width 9 height 9
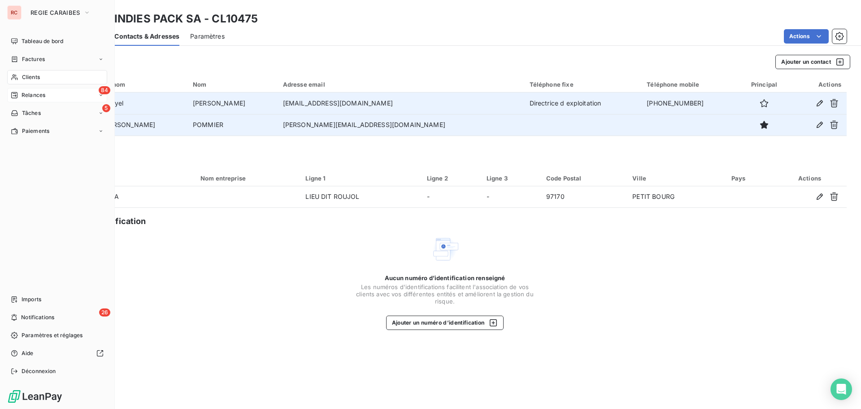
click at [36, 96] on span "Relances" at bounding box center [34, 95] width 24 height 8
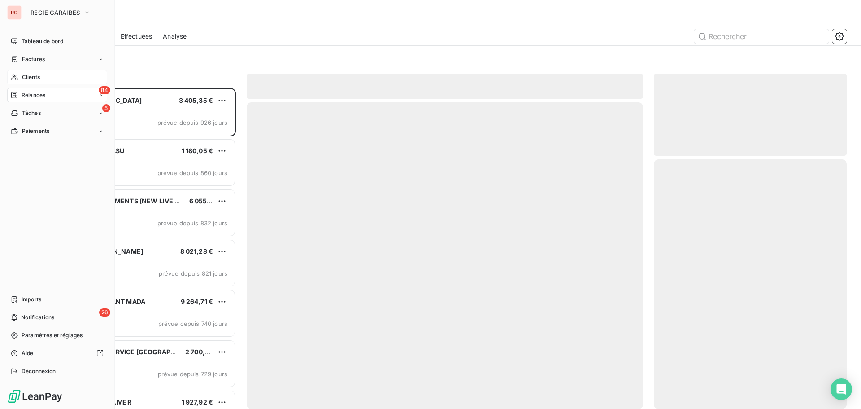
scroll to position [314, 186]
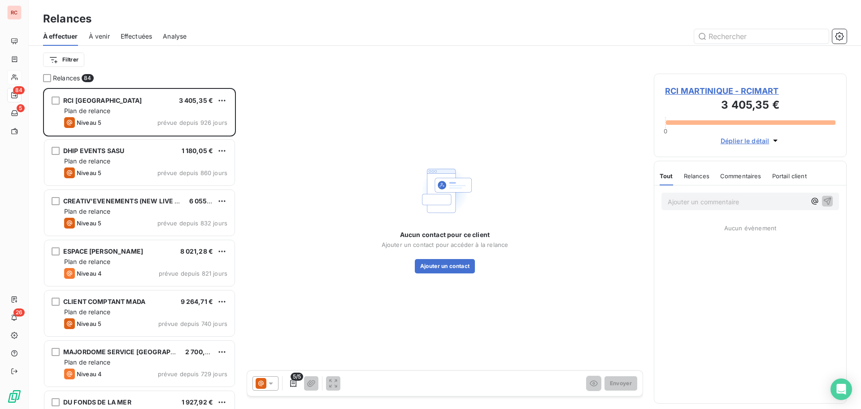
click at [60, 79] on span "Relances" at bounding box center [66, 78] width 27 height 9
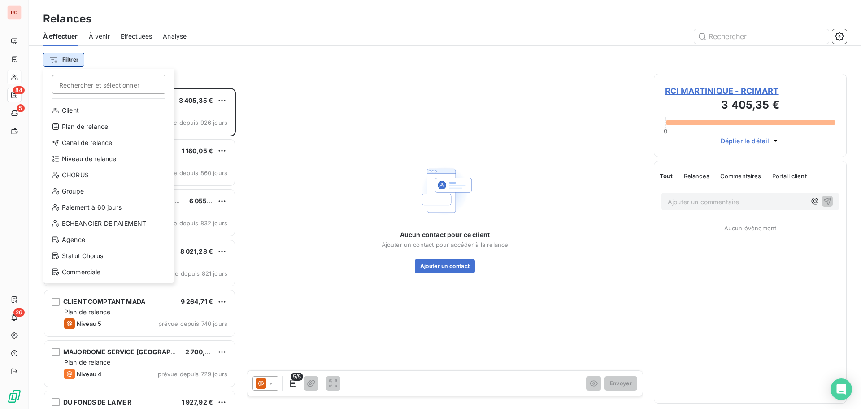
click at [65, 58] on html "RC 84 5 26 Relances À effectuer À venir Effectuées Analyse Filtrer Rechercher e…" at bounding box center [430, 204] width 861 height 409
click at [91, 155] on div "Niveau de relance" at bounding box center [109, 159] width 124 height 14
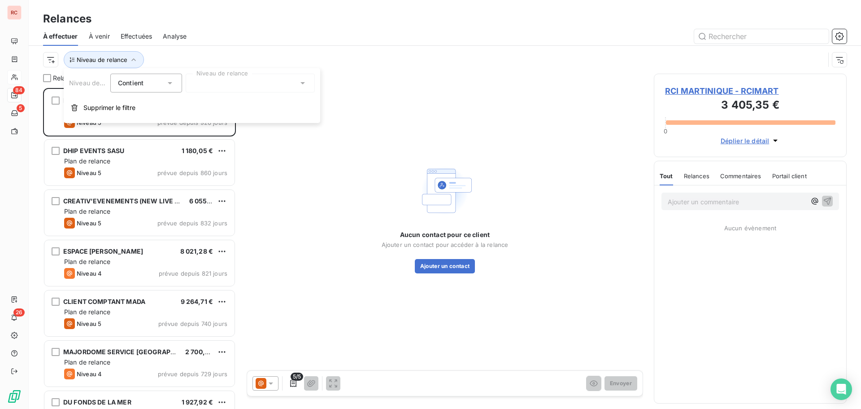
click at [228, 85] on div at bounding box center [250, 83] width 129 height 19
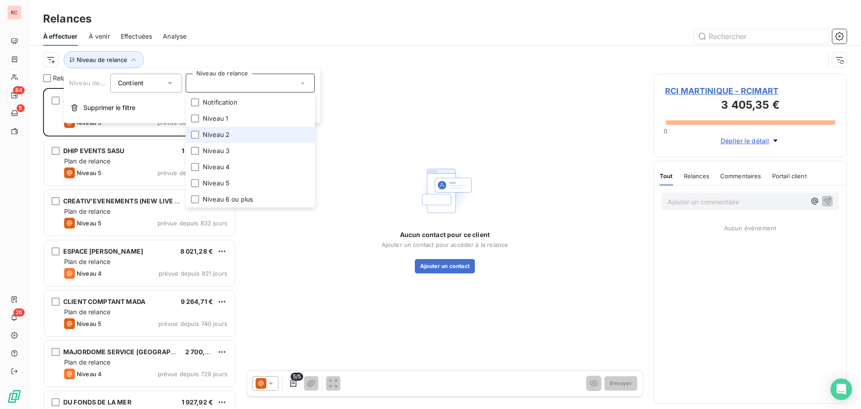
click at [222, 134] on span "Niveau 2" at bounding box center [216, 134] width 27 height 9
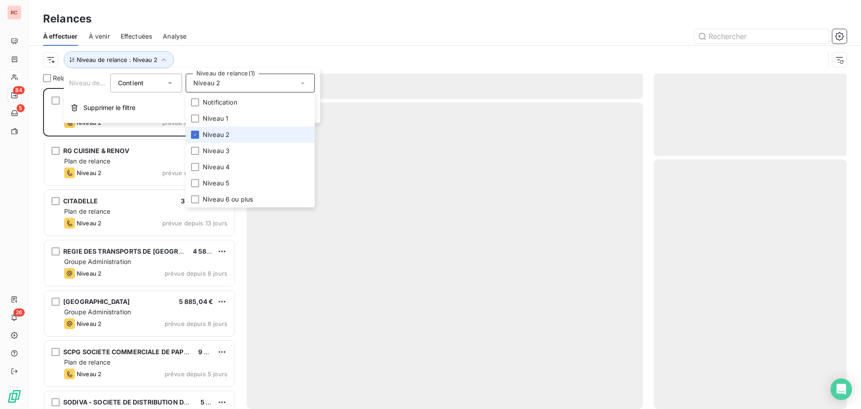
scroll to position [314, 186]
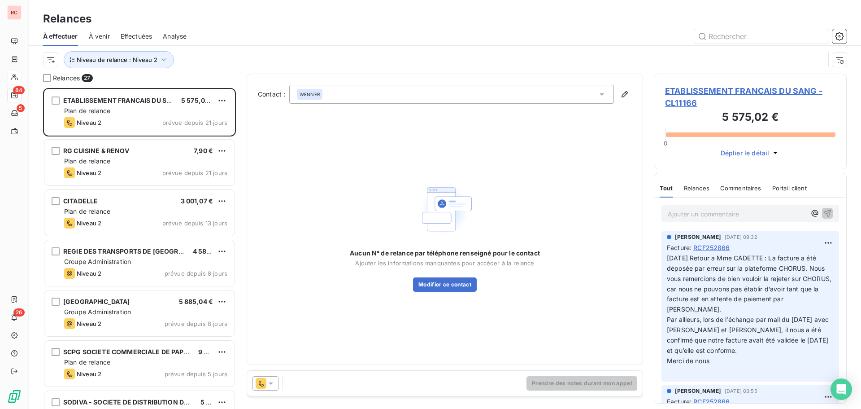
click at [374, 63] on div "Niveau de relance : Niveau 2" at bounding box center [434, 59] width 782 height 17
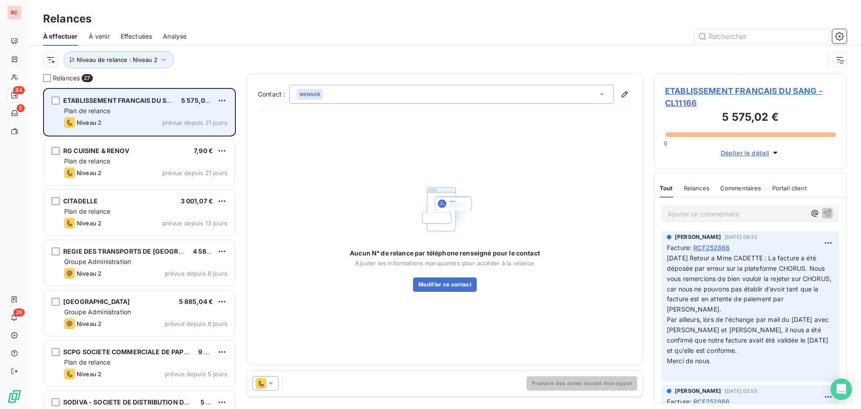
click at [129, 118] on div "Niveau 2 prévue depuis 21 jours" at bounding box center [145, 122] width 163 height 11
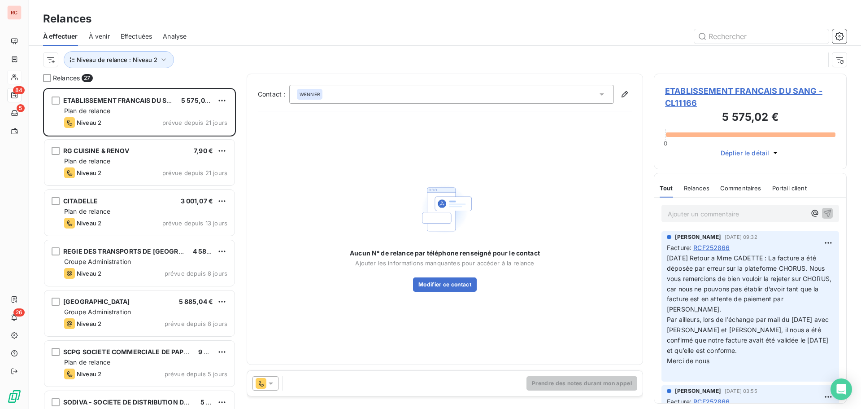
click at [274, 381] on icon at bounding box center [270, 383] width 9 height 9
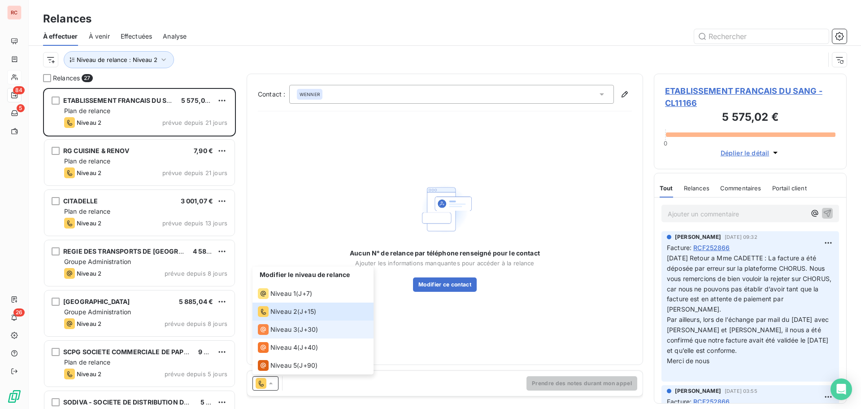
click at [271, 329] on span "Niveau 3" at bounding box center [283, 329] width 27 height 9
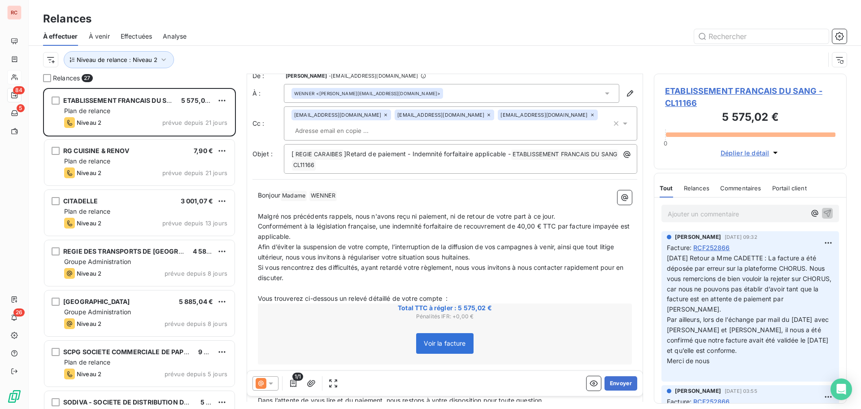
scroll to position [0, 0]
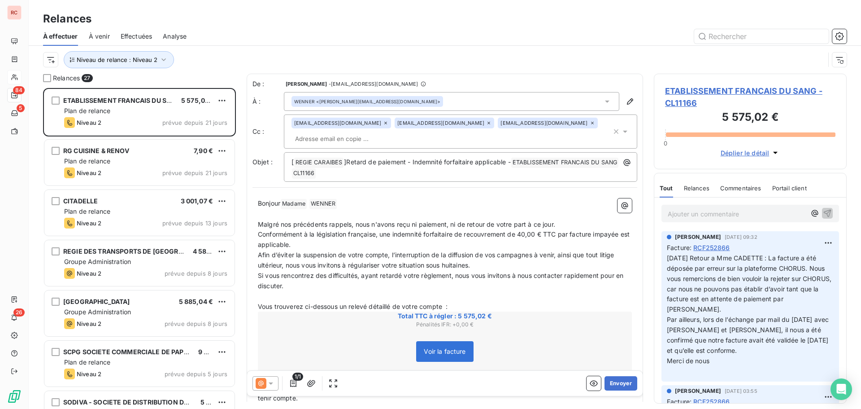
click at [669, 89] on span "ETABLISSEMENT FRANCAIS DU SANG - CL11166" at bounding box center [750, 97] width 170 height 24
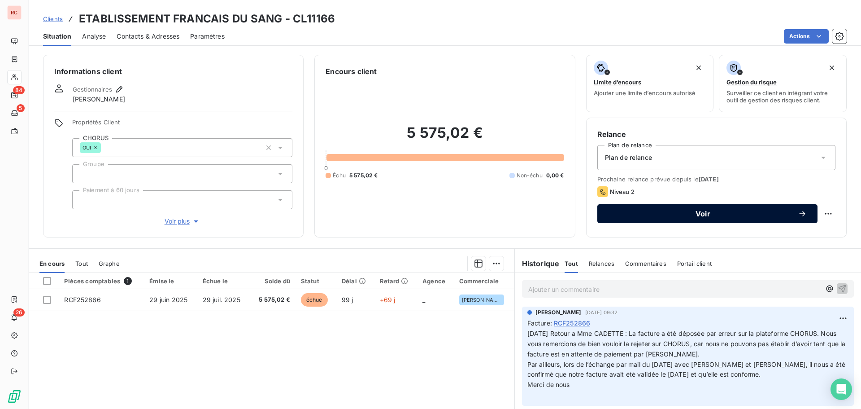
click at [626, 219] on button "Voir" at bounding box center [707, 213] width 220 height 19
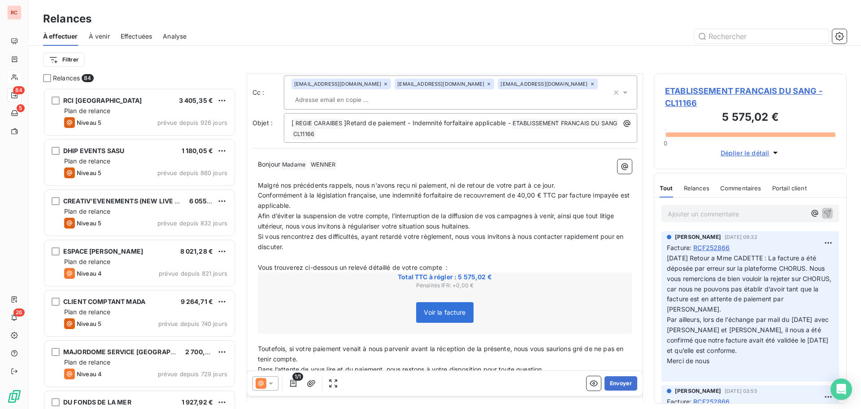
scroll to position [28, 0]
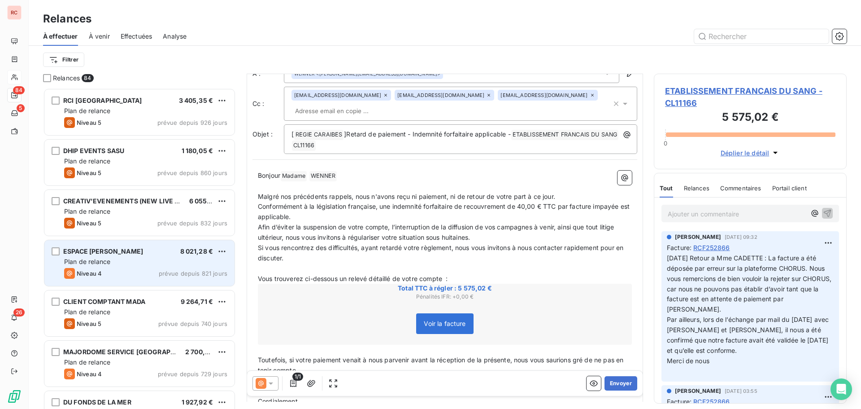
click at [164, 244] on div "ESPACE PERRINE SARL 8 021,28 € Plan de relance Niveau 4 prévue depuis 821 jours" at bounding box center [139, 263] width 190 height 46
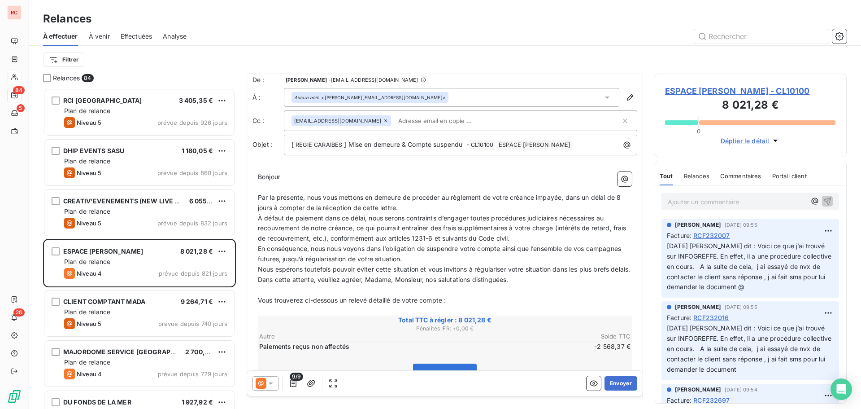
scroll to position [140, 0]
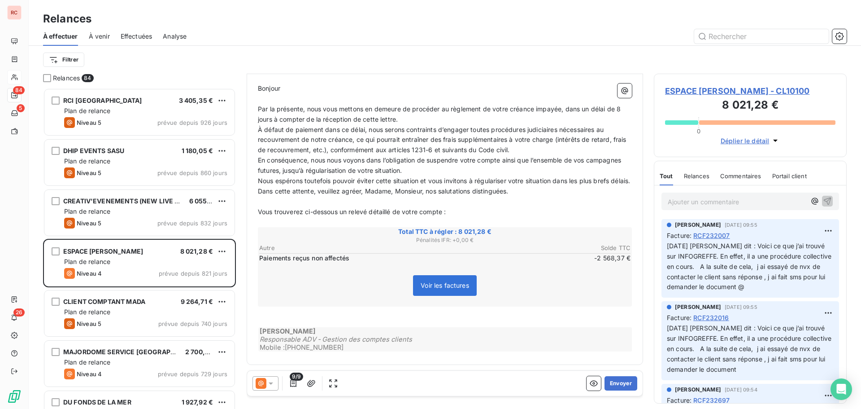
click at [271, 384] on icon at bounding box center [270, 383] width 9 height 9
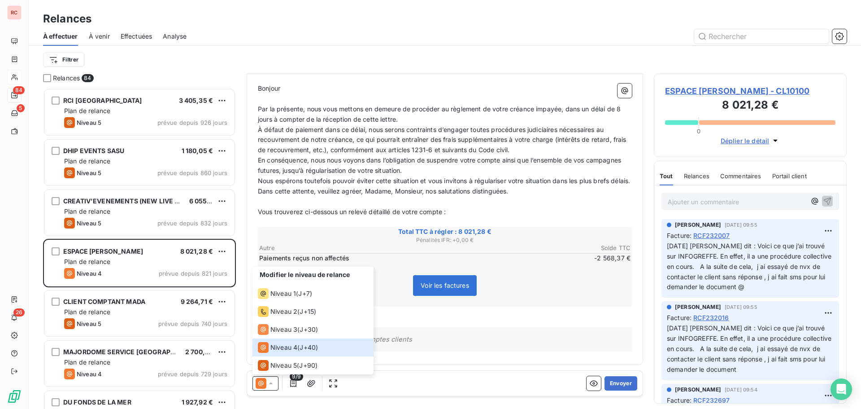
click at [465, 341] on div "Claire DELAERE ​ ​ ​ ​ Responsable ADV ‑ Gestion des comptes clients Mobile : +…" at bounding box center [445, 339] width 374 height 24
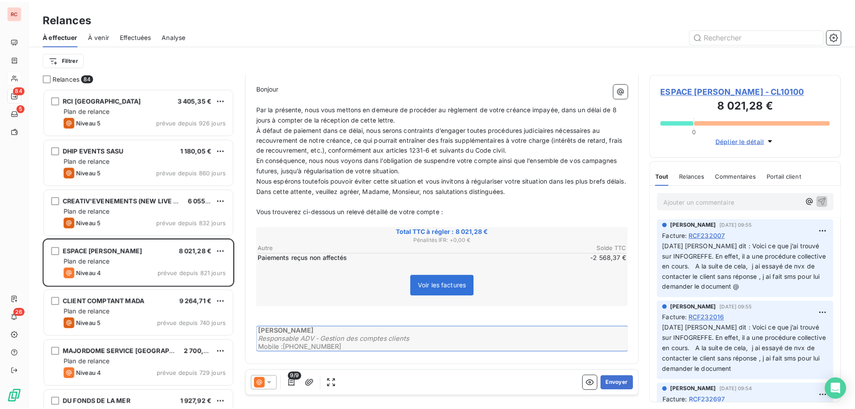
scroll to position [0, 0]
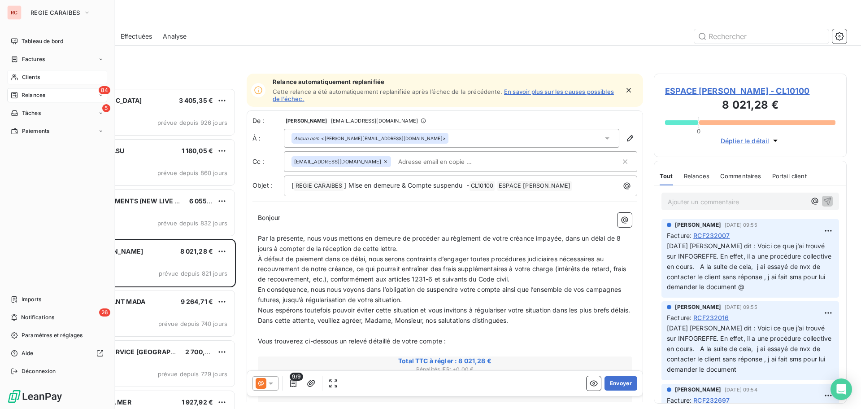
click at [42, 93] on span "Relances" at bounding box center [34, 95] width 24 height 8
click at [43, 93] on span "Relances" at bounding box center [34, 95] width 24 height 8
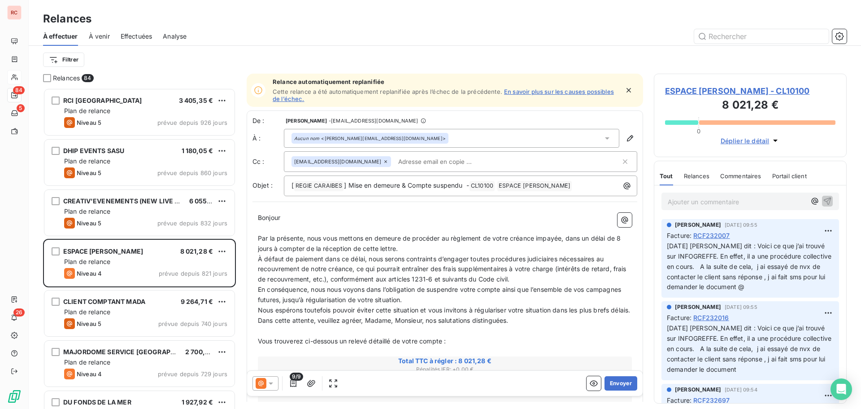
click at [178, 68] on div "Filtrer" at bounding box center [445, 59] width 804 height 17
click at [845, 37] on button "button" at bounding box center [840, 36] width 14 height 14
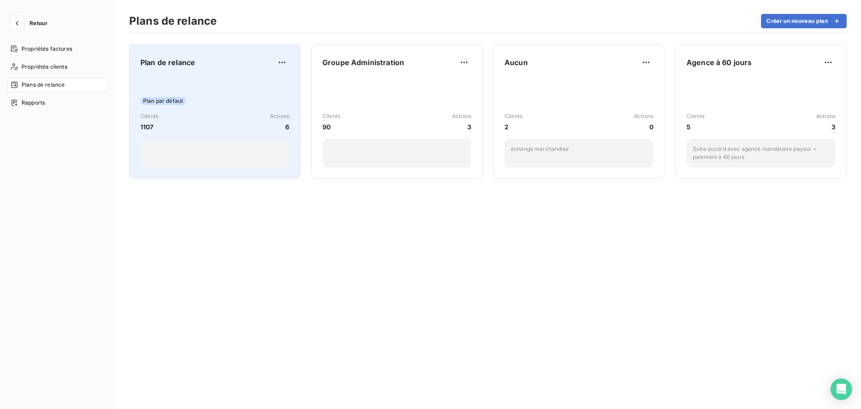
click at [247, 104] on div "Plan par défaut" at bounding box center [214, 101] width 149 height 8
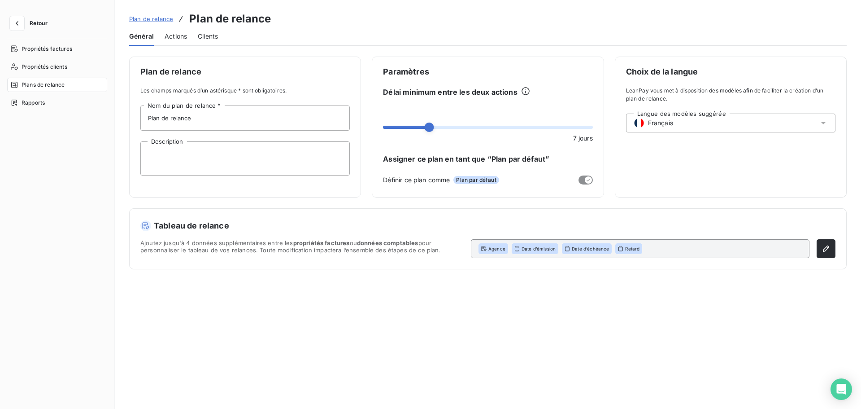
click at [174, 39] on span "Actions" at bounding box center [176, 36] width 22 height 9
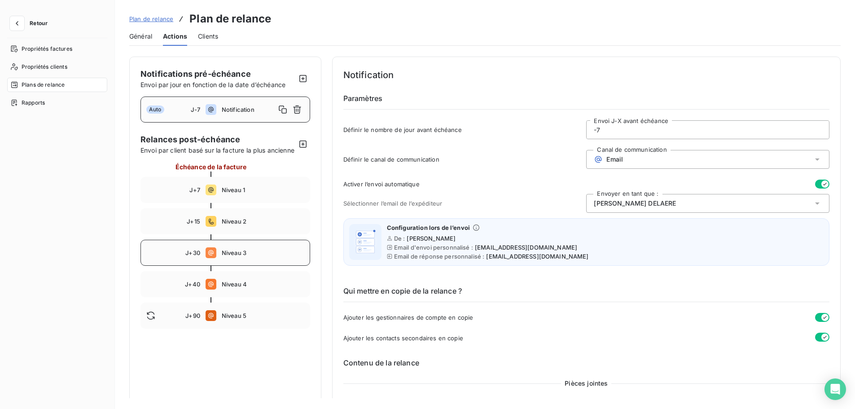
click at [249, 256] on span "Niveau 3" at bounding box center [263, 252] width 83 height 7
type input "30"
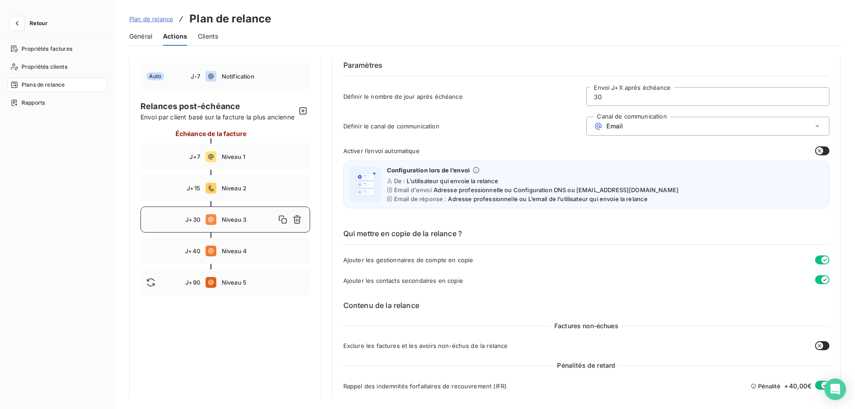
scroll to position [90, 0]
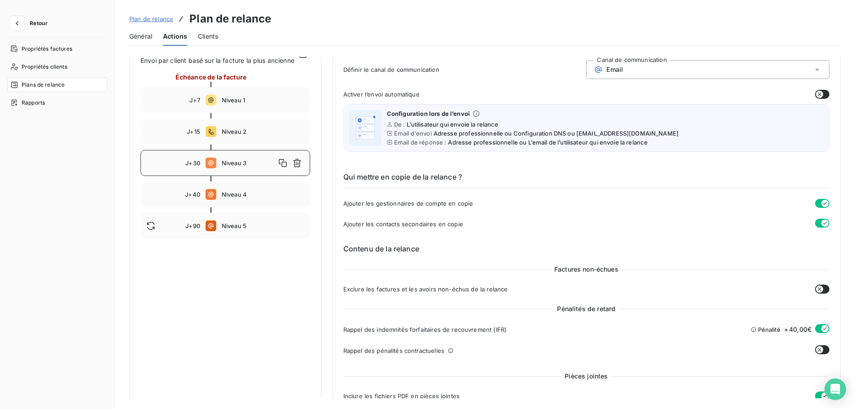
click at [821, 326] on icon "button" at bounding box center [824, 328] width 7 height 7
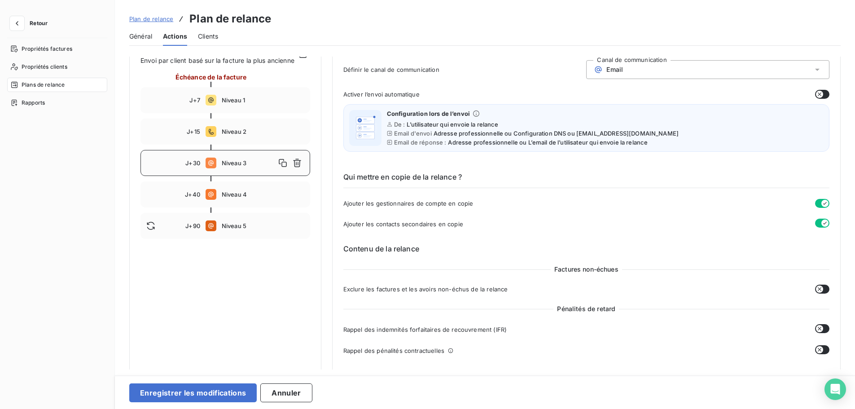
click at [817, 328] on icon "button" at bounding box center [819, 329] width 4 height 4
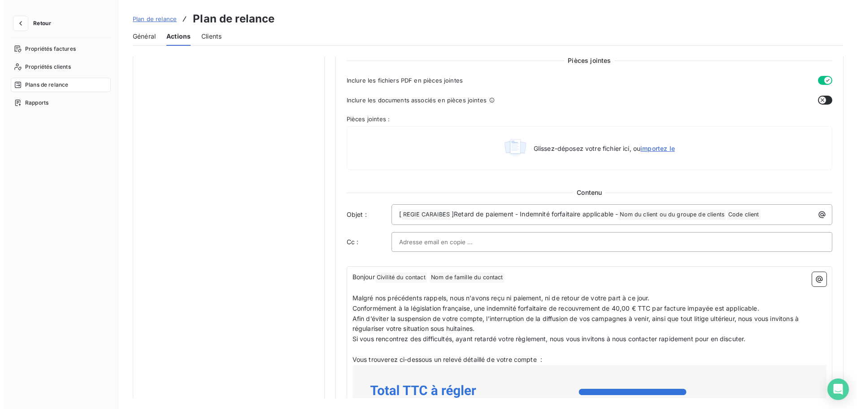
scroll to position [404, 0]
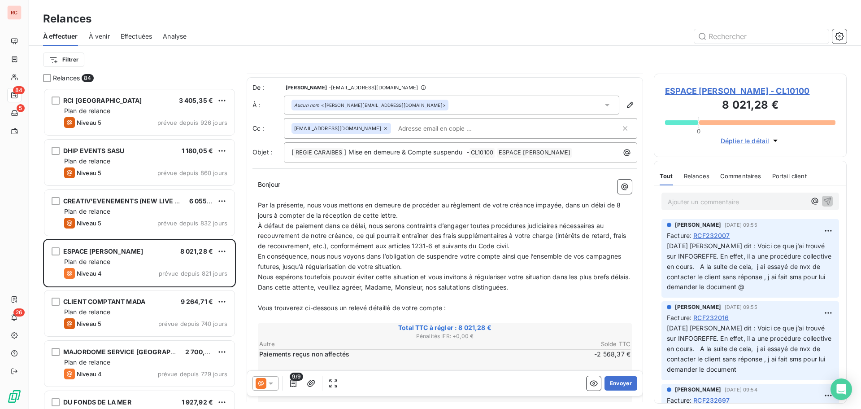
scroll to position [90, 0]
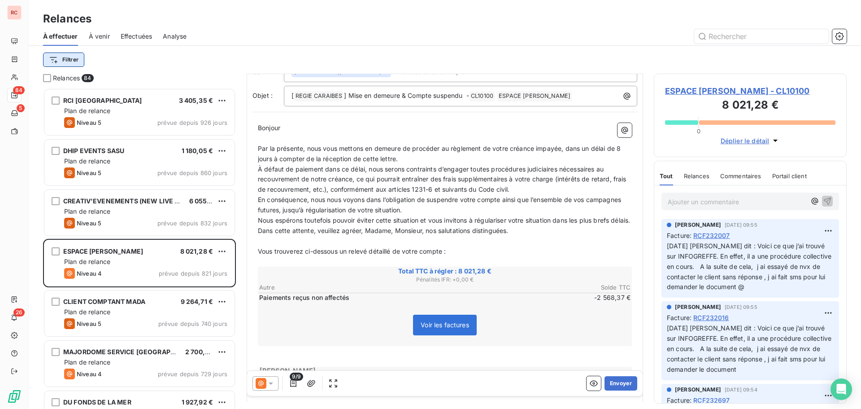
click at [66, 65] on html "RC 84 5 26 Relances À effectuer À venir Effectuées Analyse Filtrer Relances 84 …" at bounding box center [430, 204] width 861 height 409
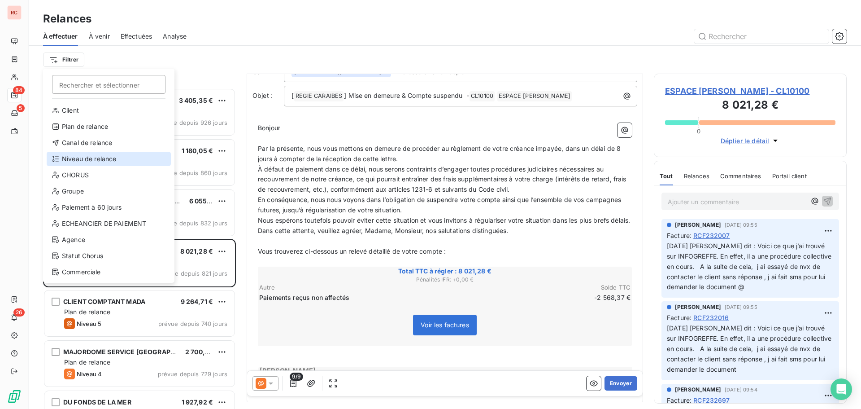
click at [78, 161] on div "Niveau de relance" at bounding box center [109, 159] width 124 height 14
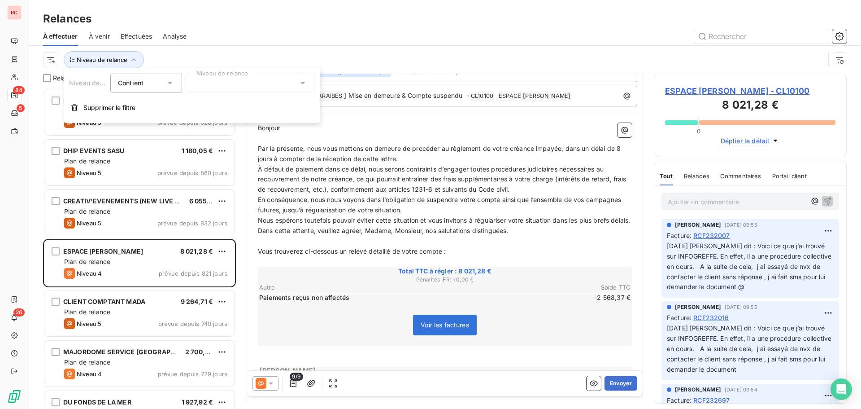
click at [249, 82] on div at bounding box center [250, 83] width 129 height 19
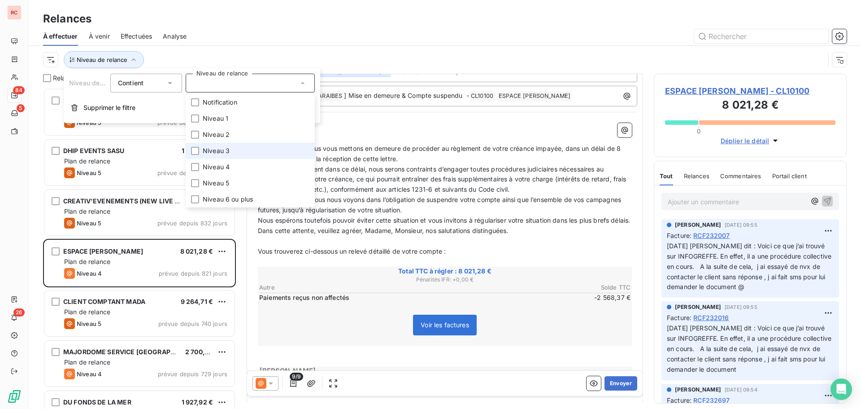
click at [219, 148] on span "Niveau 3" at bounding box center [216, 150] width 27 height 9
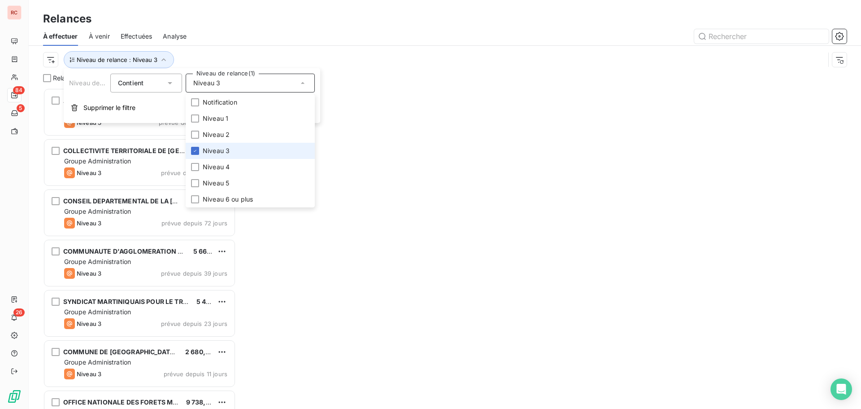
scroll to position [314, 186]
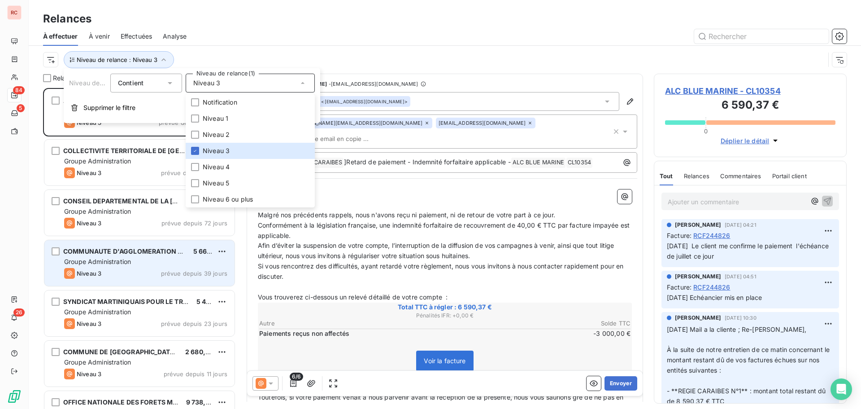
click at [142, 261] on div "Groupe Administration" at bounding box center [145, 261] width 163 height 9
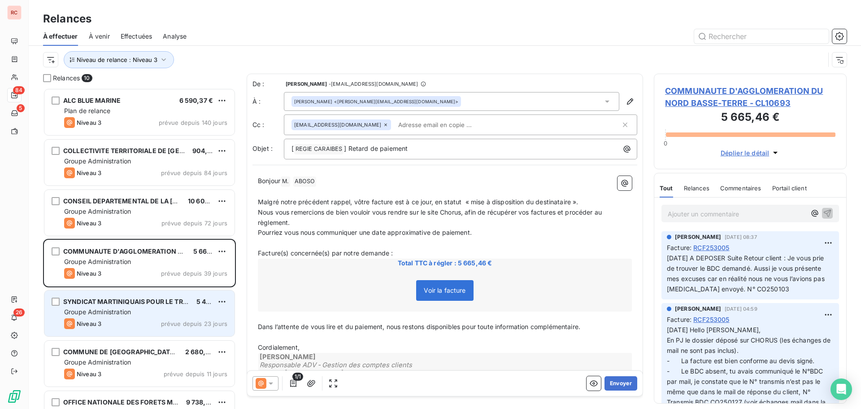
click at [112, 326] on div "Niveau 3 prévue depuis 23 jours" at bounding box center [145, 323] width 163 height 11
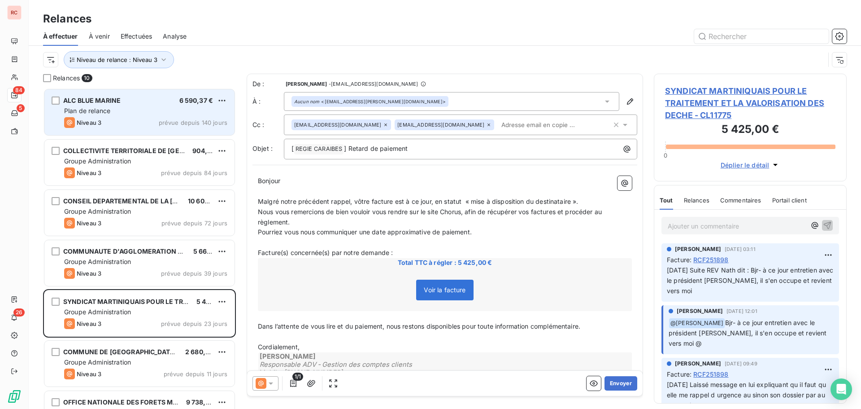
click at [135, 102] on div "ALC BLUE MARINE 6 590,37 €" at bounding box center [145, 100] width 163 height 8
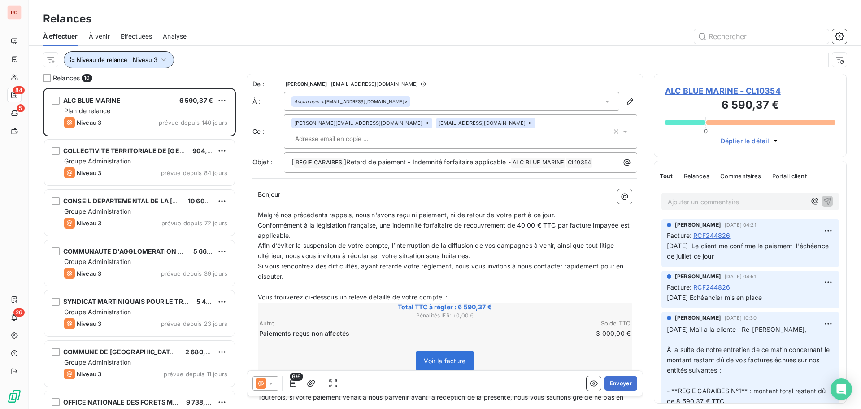
click at [166, 59] on icon "button" at bounding box center [163, 59] width 9 height 9
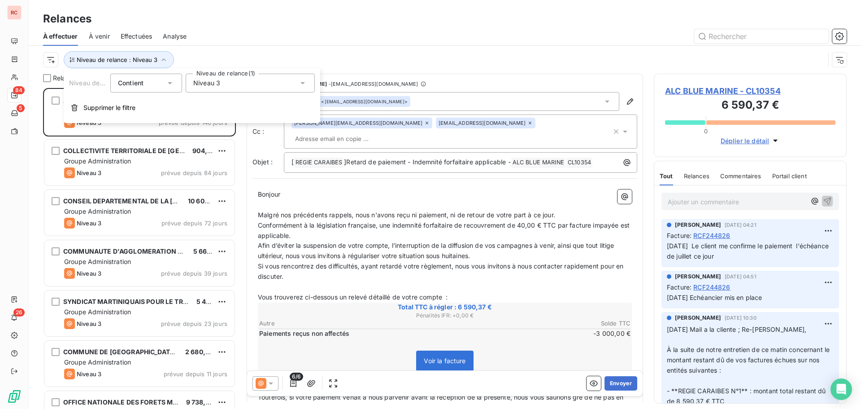
click at [203, 82] on span "Niveau 3" at bounding box center [206, 82] width 27 height 9
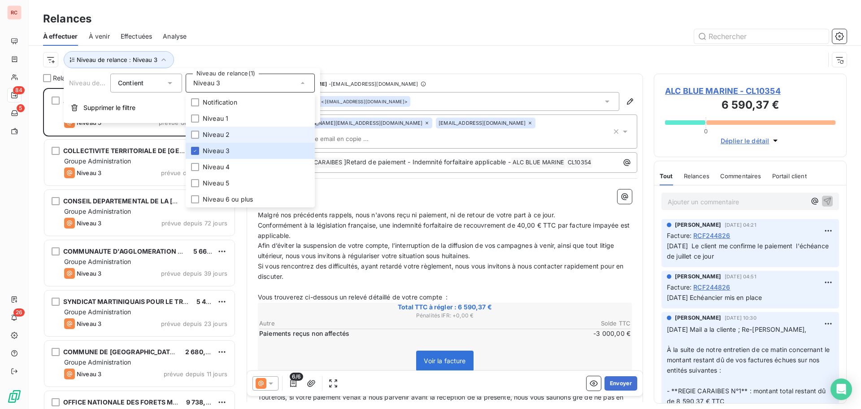
click at [214, 133] on span "Niveau 2" at bounding box center [216, 134] width 27 height 9
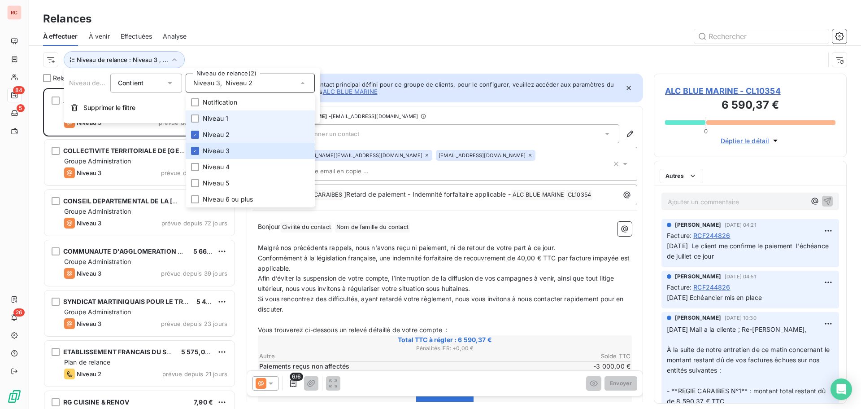
scroll to position [314, 186]
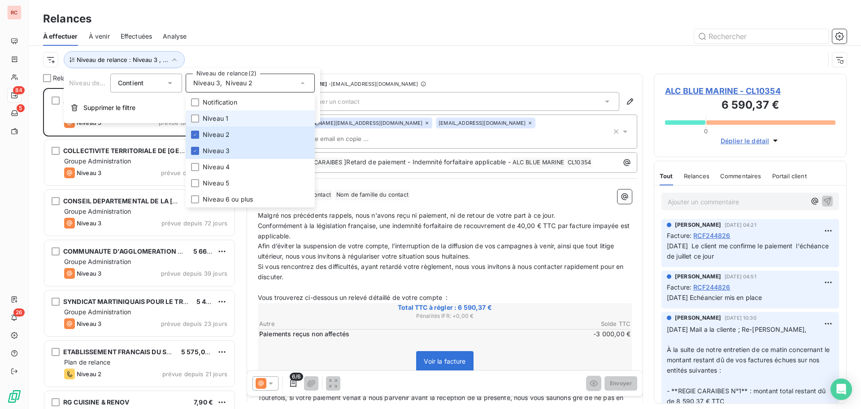
click at [217, 119] on span "Niveau 1" at bounding box center [216, 118] width 26 height 9
click at [197, 134] on icon at bounding box center [194, 134] width 5 height 5
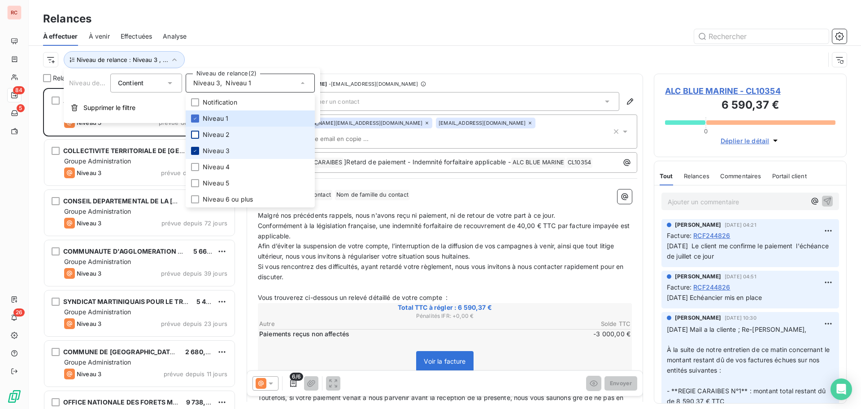
click at [193, 151] on icon at bounding box center [194, 150] width 5 height 5
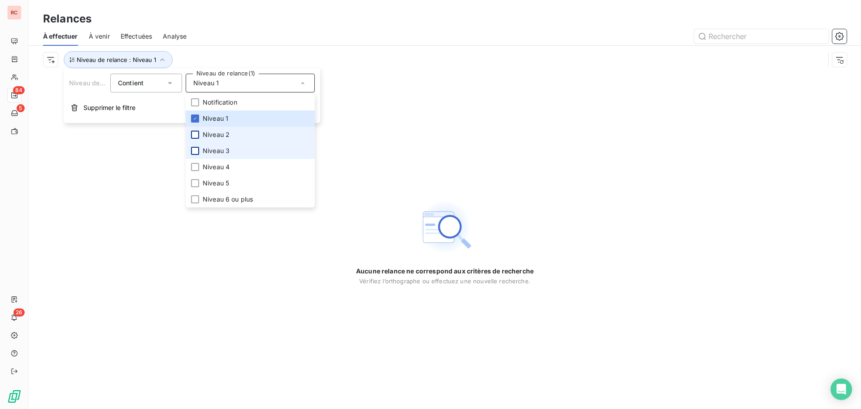
click at [194, 137] on div at bounding box center [195, 135] width 8 height 8
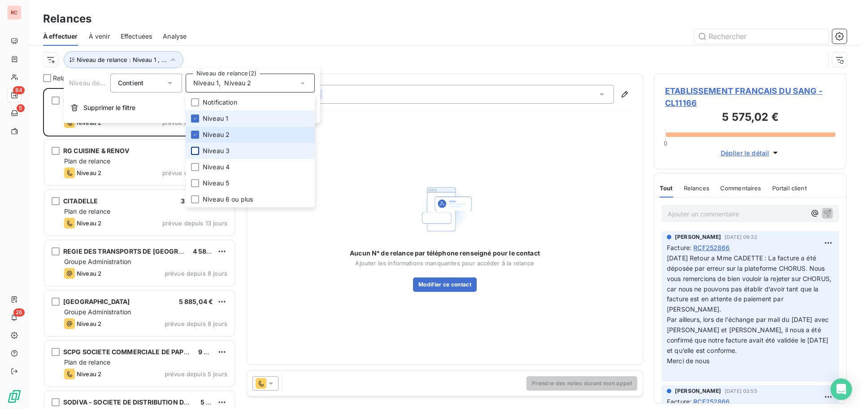
scroll to position [314, 186]
click at [196, 118] on icon at bounding box center [194, 118] width 5 height 5
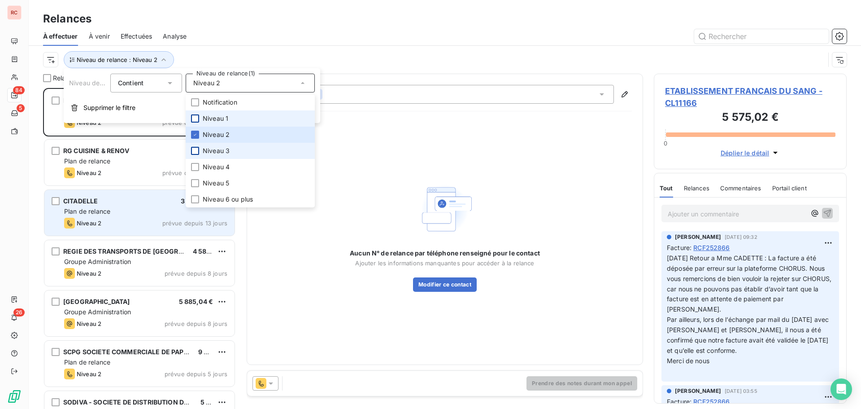
click at [122, 205] on div "CITADELLE 3 001,07 €" at bounding box center [145, 201] width 163 height 8
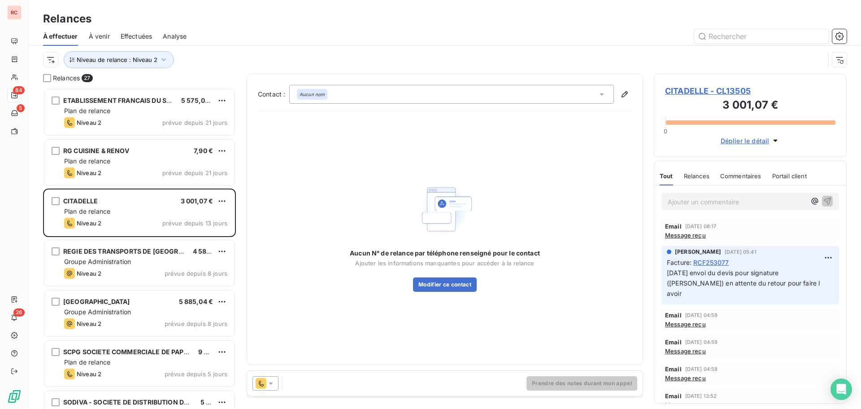
click at [274, 384] on icon at bounding box center [270, 383] width 9 height 9
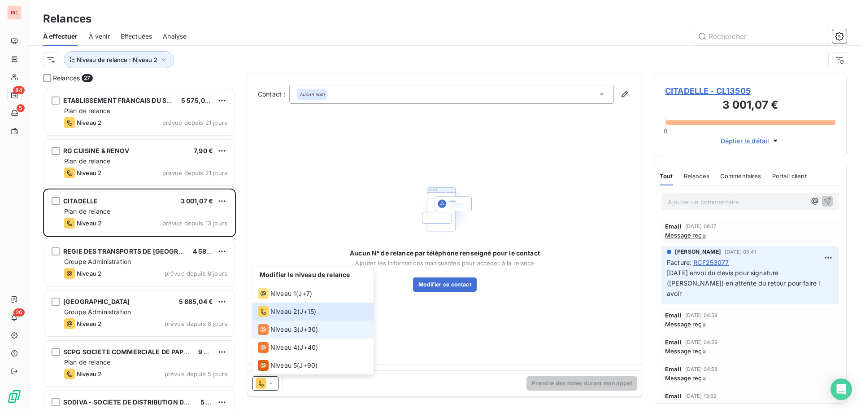
click at [283, 333] on span "Niveau 3" at bounding box center [283, 329] width 27 height 9
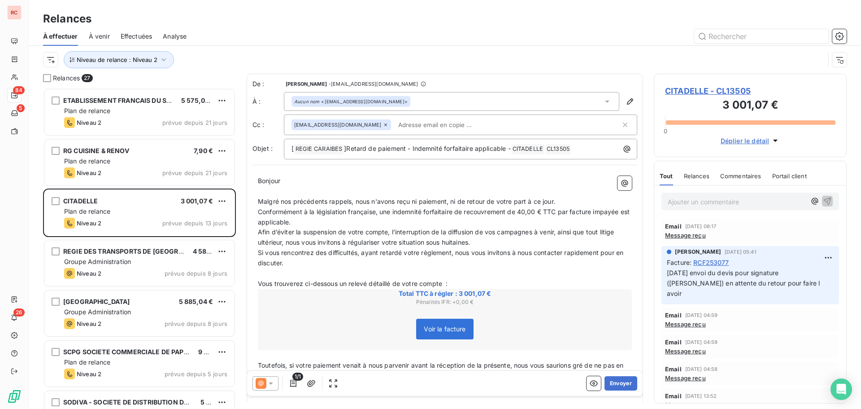
click at [271, 381] on icon at bounding box center [270, 383] width 9 height 9
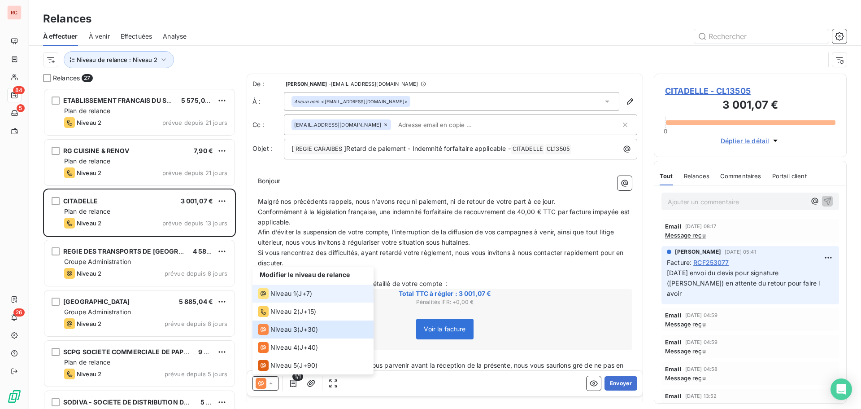
click at [279, 291] on span "Niveau 1" at bounding box center [283, 293] width 26 height 9
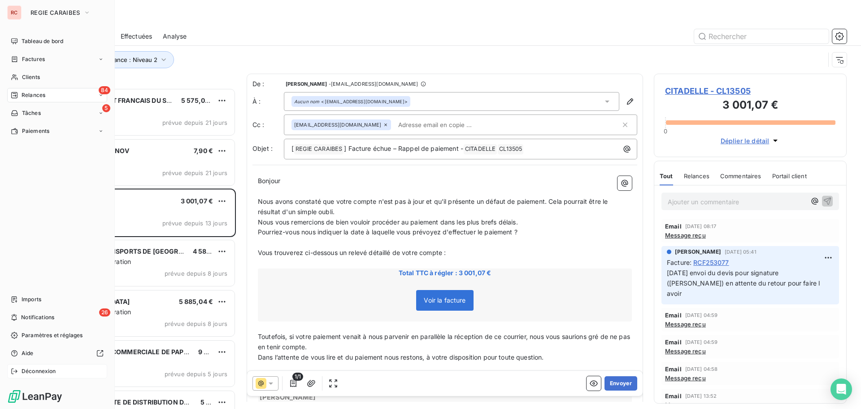
click at [38, 370] on span "Déconnexion" at bounding box center [39, 371] width 35 height 8
